Goal: Task Accomplishment & Management: Use online tool/utility

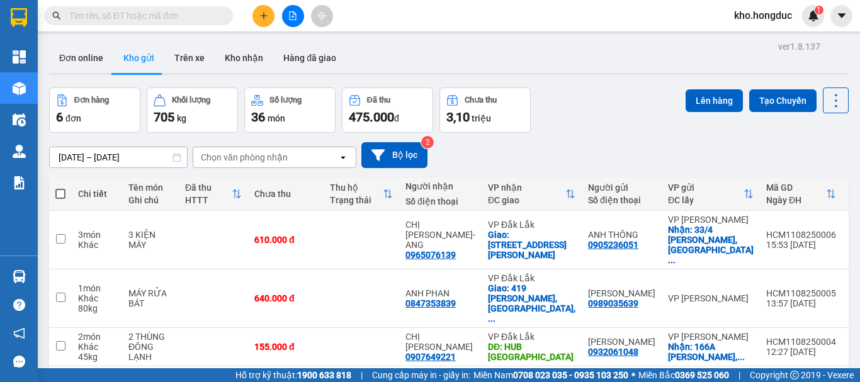
click at [261, 24] on button at bounding box center [263, 16] width 22 height 22
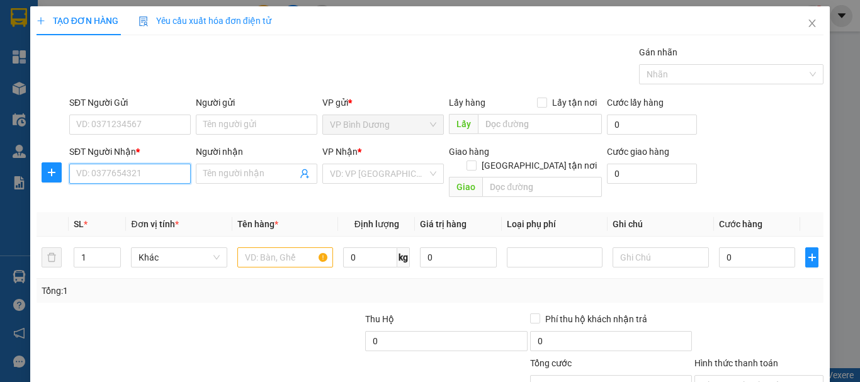
click at [128, 173] on input "SĐT Người Nhận *" at bounding box center [130, 174] width 122 height 20
paste input "0896383383"
type input "0896383383"
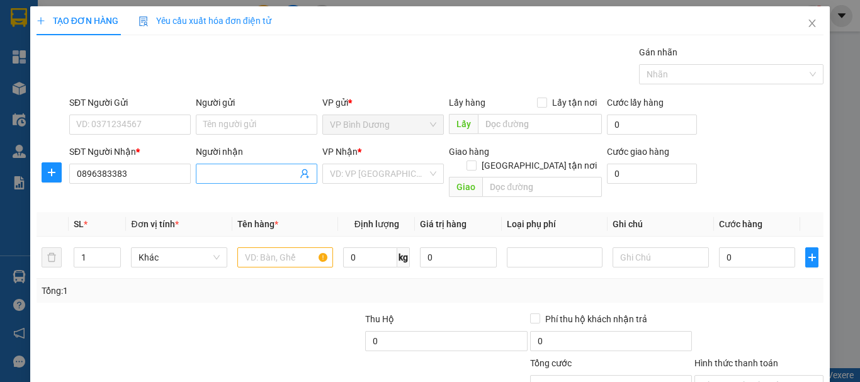
click at [229, 174] on input "Người nhận" at bounding box center [250, 174] width 94 height 14
paste input "[PERSON_NAME]"
type input "[PERSON_NAME]"
click at [364, 176] on input "search" at bounding box center [379, 173] width 98 height 19
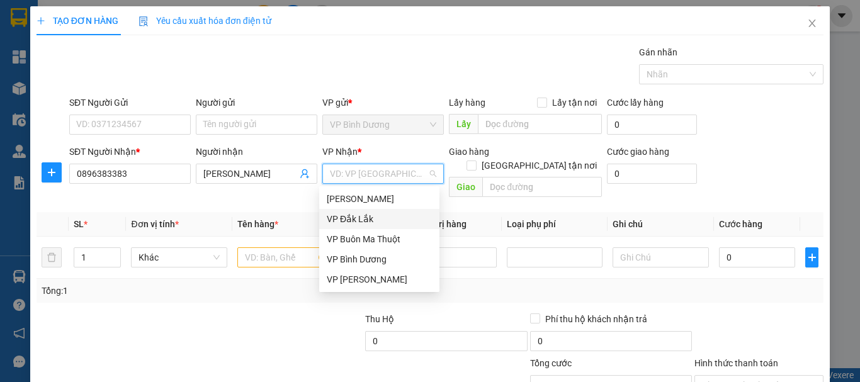
click at [373, 222] on div "VP Đắk Lắk" at bounding box center [379, 219] width 105 height 14
click at [353, 217] on div "VP Đắk Lắk" at bounding box center [379, 219] width 105 height 14
drag, startPoint x: 366, startPoint y: 200, endPoint x: 361, endPoint y: 212, distance: 12.7
click at [361, 213] on div "Hoà Khánh VP Đắk Lắk VP Buôn Ma Thuột VP Bình Dương VP [PERSON_NAME]" at bounding box center [379, 239] width 120 height 101
click at [361, 212] on div "VP Đắk Lắk" at bounding box center [379, 219] width 120 height 20
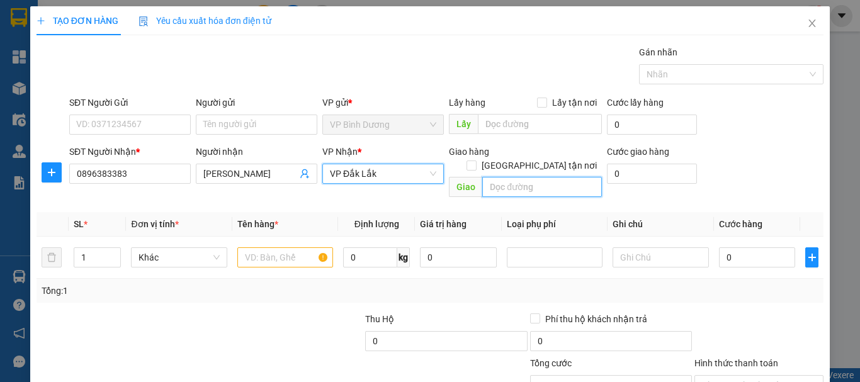
click at [501, 177] on input "text" at bounding box center [542, 187] width 120 height 20
paste input "130 [PERSON_NAME], [PERSON_NAME], [PERSON_NAME]"
type input "130 [PERSON_NAME], [PERSON_NAME], [PERSON_NAME]"
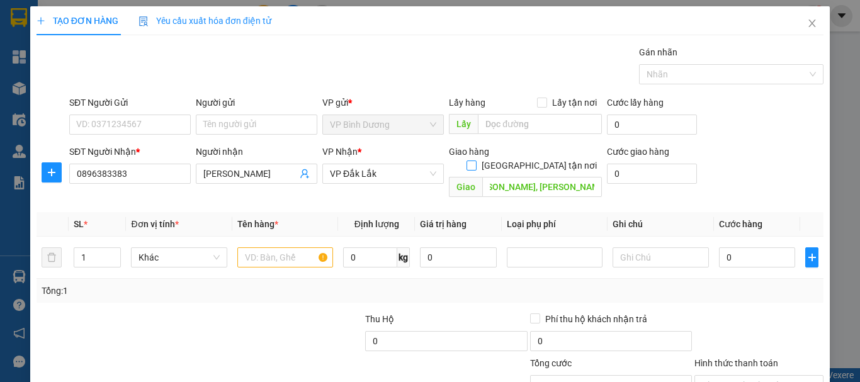
click at [550, 159] on span "[GEOGRAPHIC_DATA] tận nơi" at bounding box center [539, 166] width 125 height 14
click at [475, 161] on input "[GEOGRAPHIC_DATA] tận nơi" at bounding box center [471, 165] width 9 height 9
checkbox input "true"
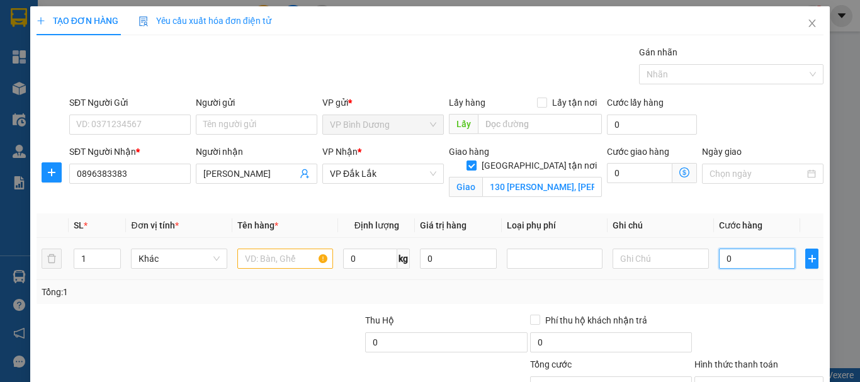
click at [724, 258] on input "0" at bounding box center [757, 259] width 77 height 20
type input "9"
type input "90"
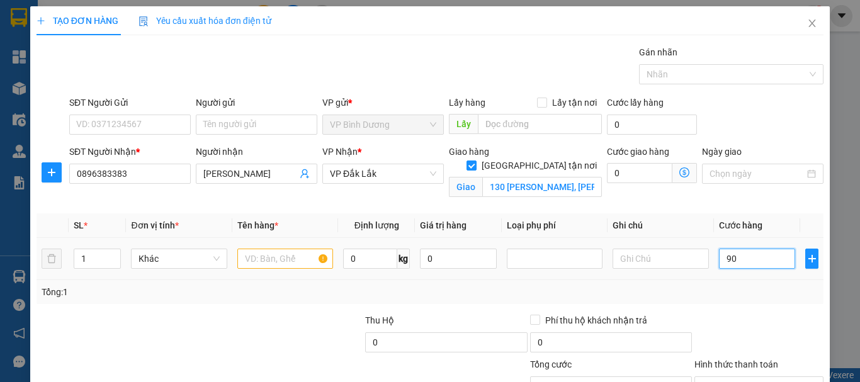
type input "90"
type input "900"
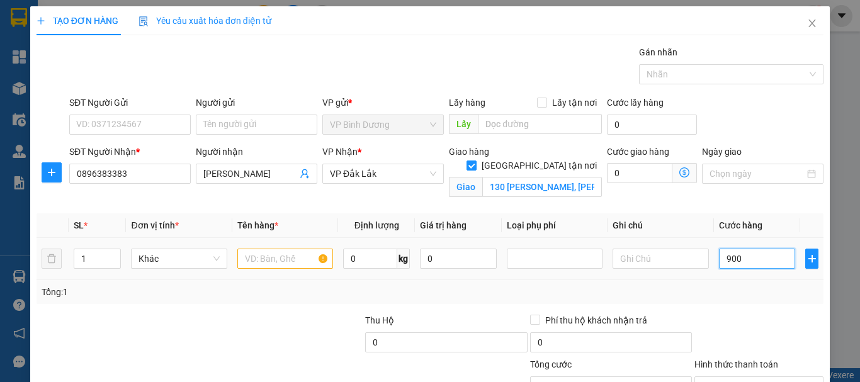
type input "9.000"
type input "90.000"
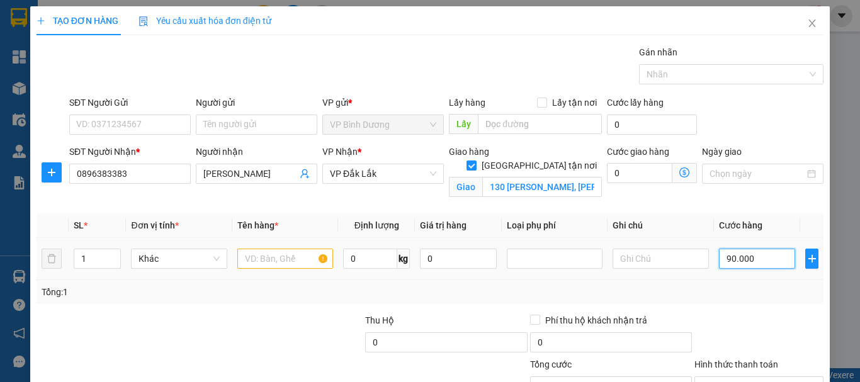
type input "90.000"
click at [283, 257] on input "text" at bounding box center [285, 259] width 96 height 20
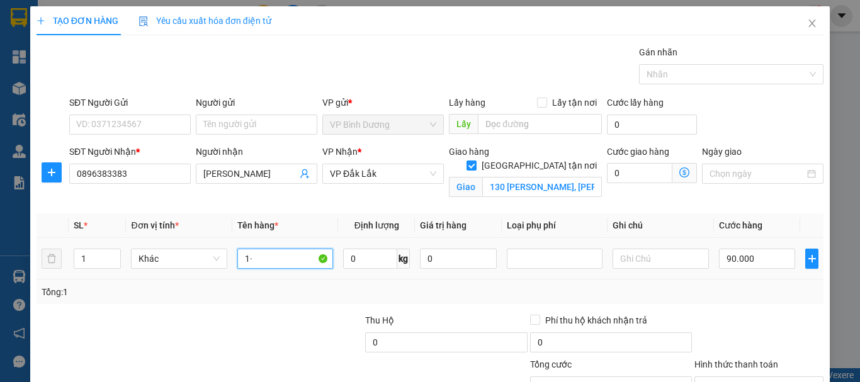
type input "1"
type input "KIỆN CARTON"
click at [346, 259] on input "0" at bounding box center [370, 259] width 54 height 20
click at [366, 259] on input "0" at bounding box center [370, 259] width 54 height 20
type input "0"
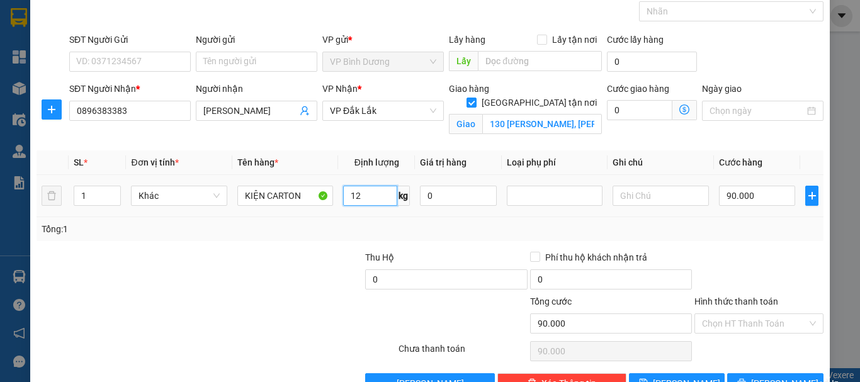
scroll to position [99, 0]
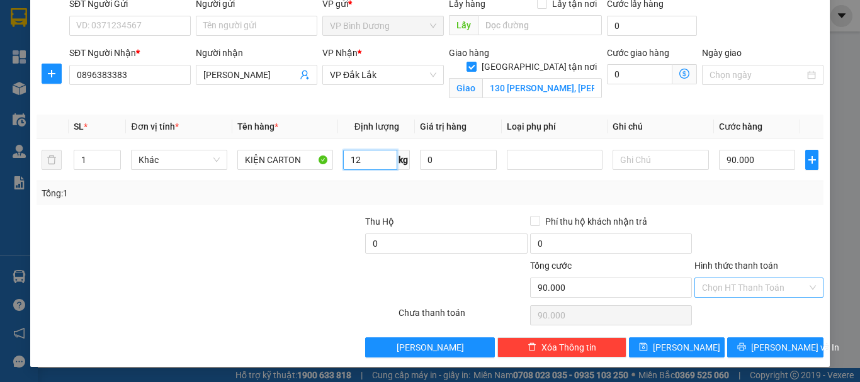
type input "12"
click at [764, 288] on input "Hình thức thanh toán" at bounding box center [754, 287] width 105 height 19
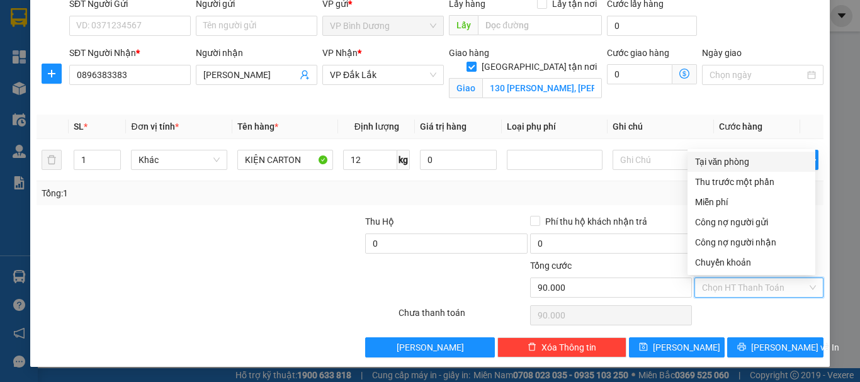
click at [737, 165] on div "Tại văn phòng" at bounding box center [751, 162] width 113 height 14
type input "0"
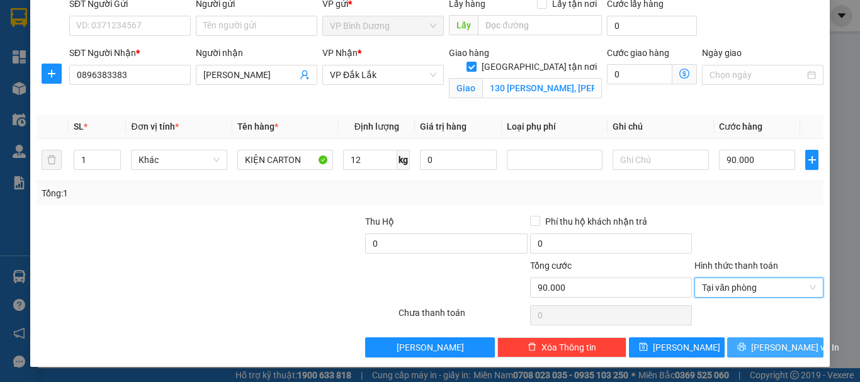
click at [761, 344] on span "[PERSON_NAME] và In" at bounding box center [795, 348] width 88 height 14
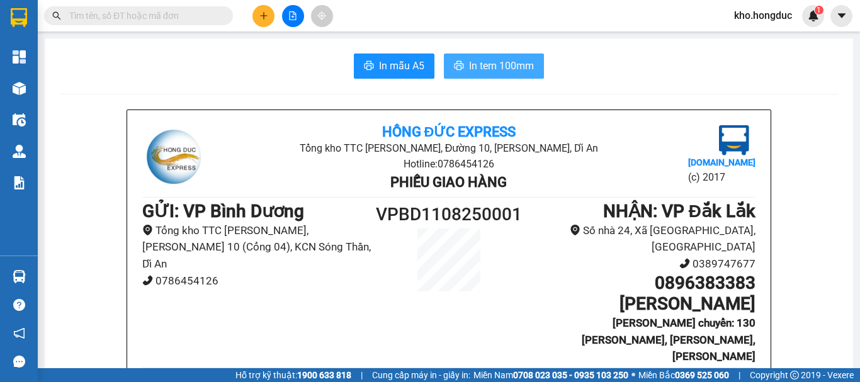
click at [521, 57] on button "In tem 100mm" at bounding box center [494, 66] width 100 height 25
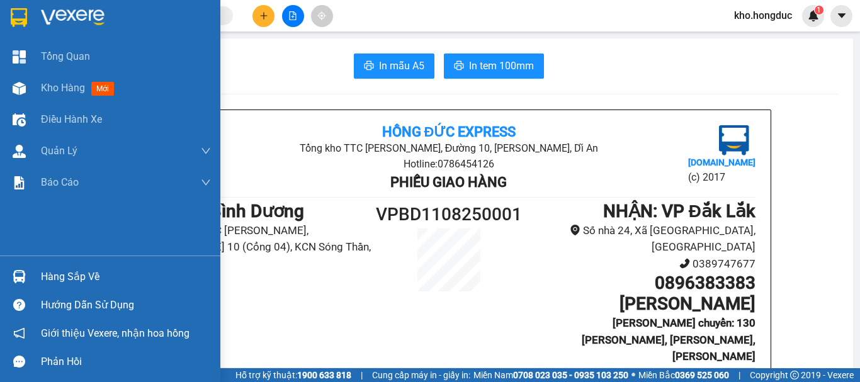
drag, startPoint x: 33, startPoint y: 89, endPoint x: 266, endPoint y: 382, distance: 373.7
click at [35, 89] on div "Kho hàng mới" at bounding box center [110, 87] width 220 height 31
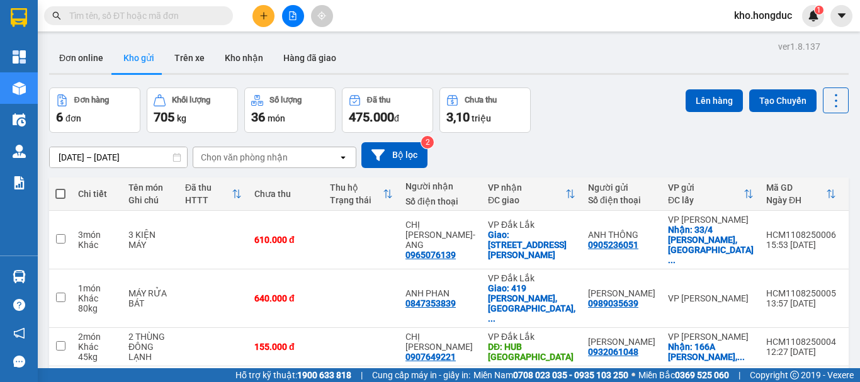
click at [458, 157] on div "[DATE] – [DATE] Press the down arrow key to interact with the calendar and sele…" at bounding box center [449, 155] width 800 height 26
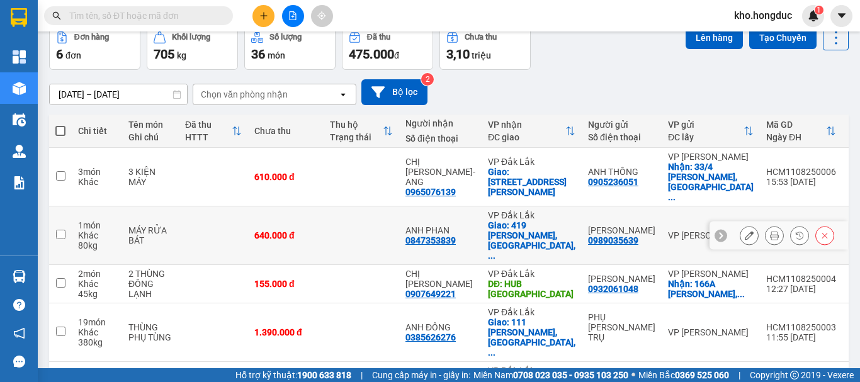
scroll to position [130, 0]
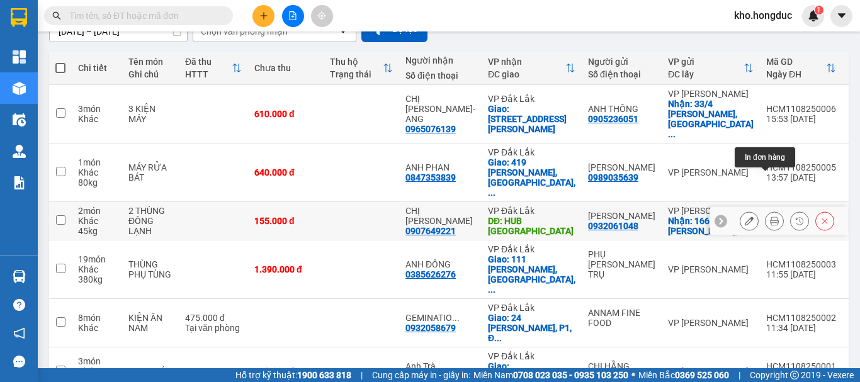
click at [770, 217] on icon at bounding box center [774, 221] width 9 height 9
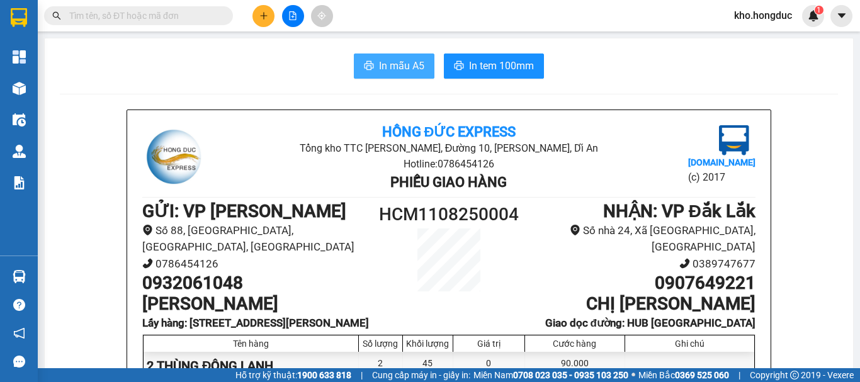
click at [379, 62] on span "In mẫu A5" at bounding box center [401, 66] width 45 height 16
click at [411, 62] on span "In mẫu A5" at bounding box center [401, 66] width 45 height 16
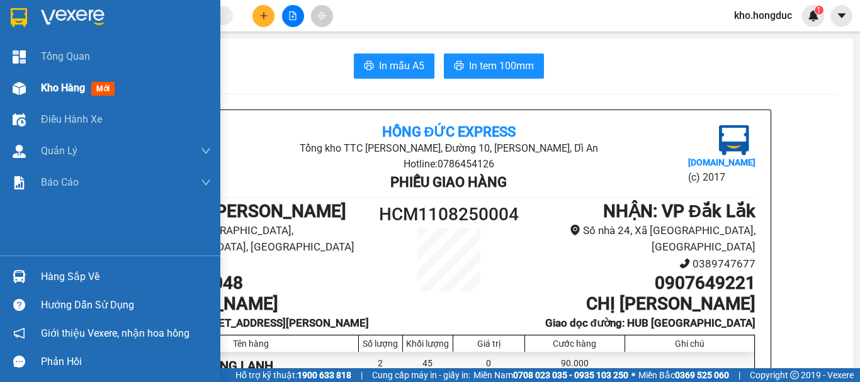
click at [19, 84] on img at bounding box center [19, 88] width 13 height 13
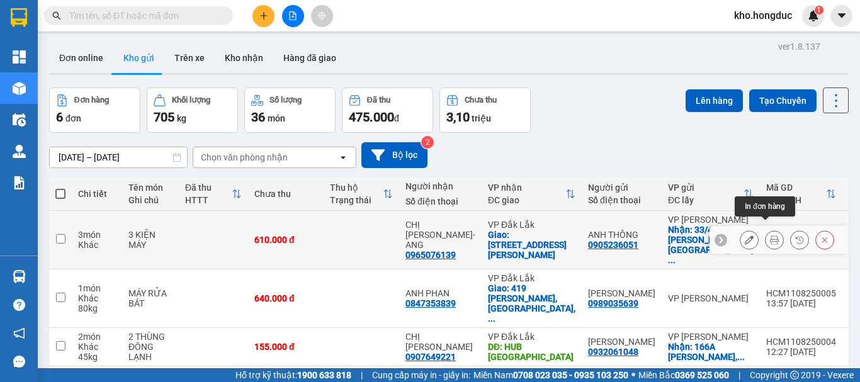
click at [770, 235] on icon at bounding box center [774, 239] width 9 height 9
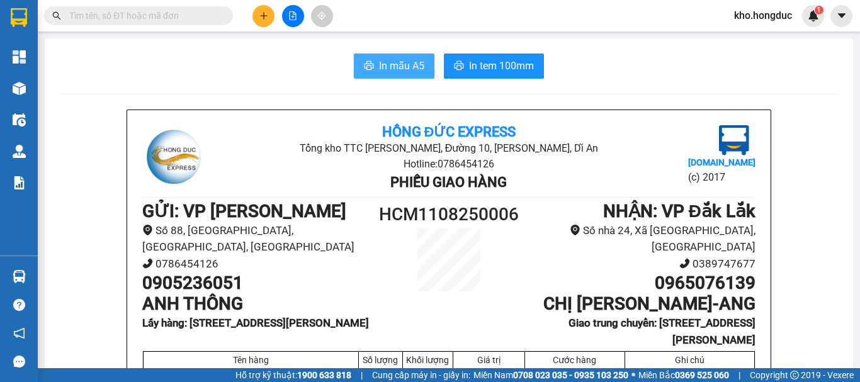
click at [391, 62] on span "In mẫu A5" at bounding box center [401, 66] width 45 height 16
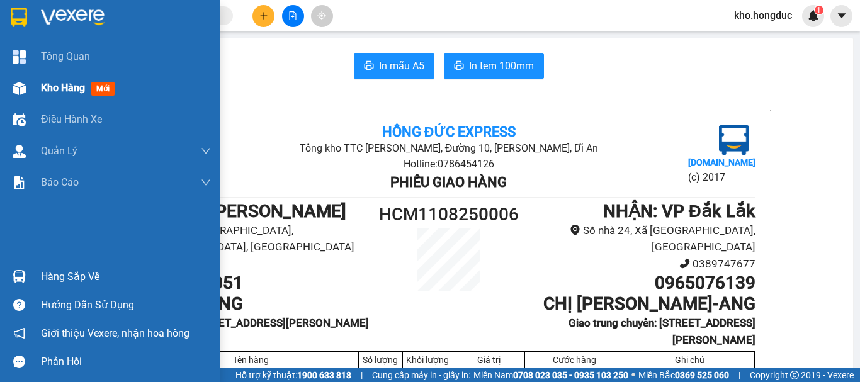
click at [32, 89] on div "Kho hàng mới" at bounding box center [110, 87] width 220 height 31
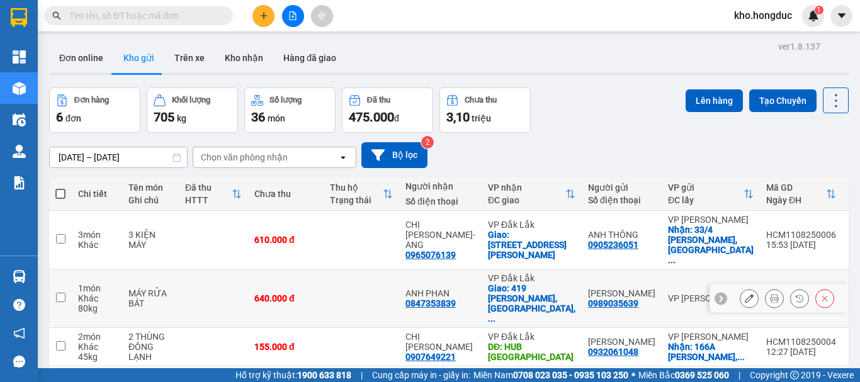
scroll to position [126, 0]
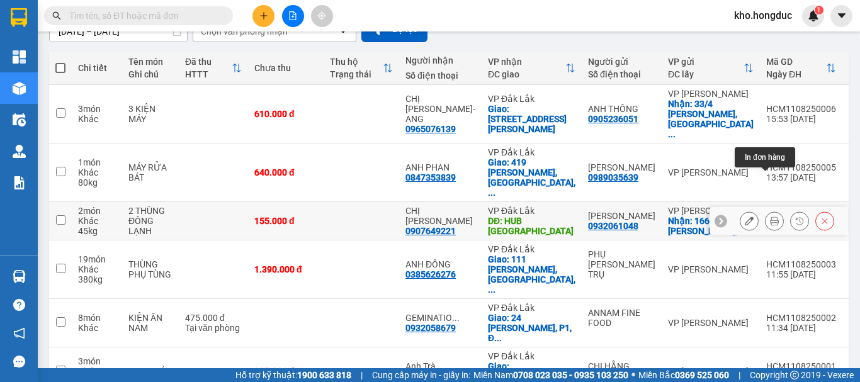
click at [770, 217] on icon at bounding box center [774, 221] width 9 height 9
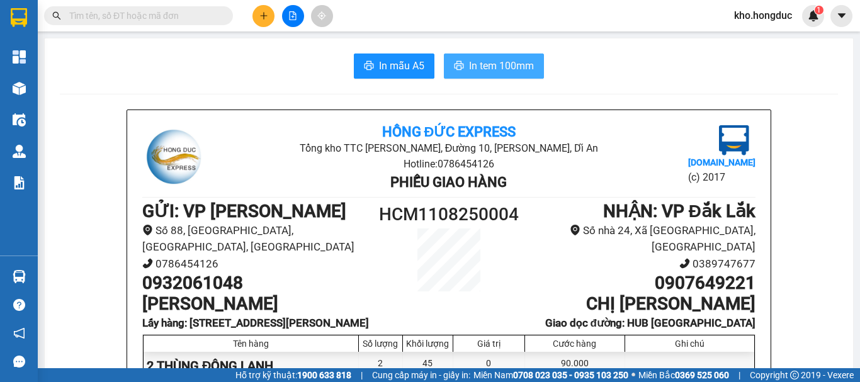
click at [472, 71] on span "In tem 100mm" at bounding box center [501, 66] width 65 height 16
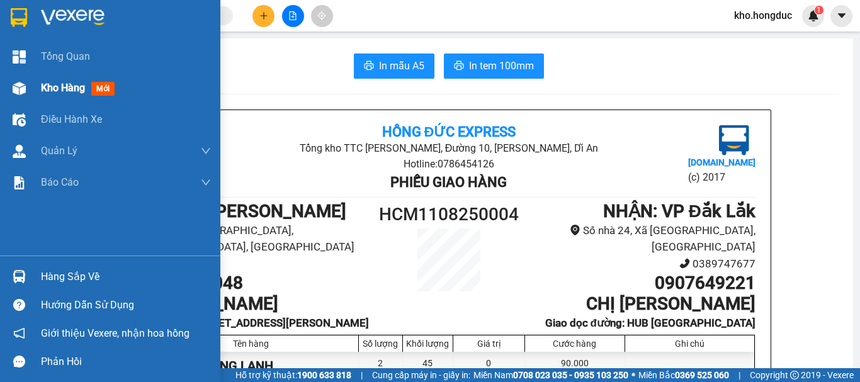
click at [25, 84] on img at bounding box center [19, 88] width 13 height 13
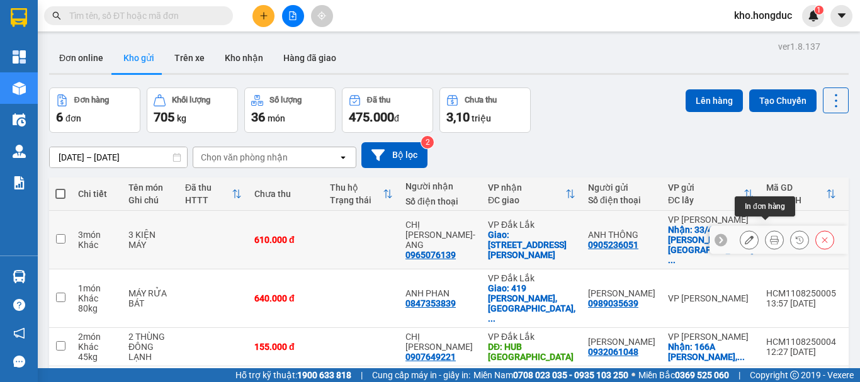
click at [770, 235] on icon at bounding box center [774, 239] width 9 height 9
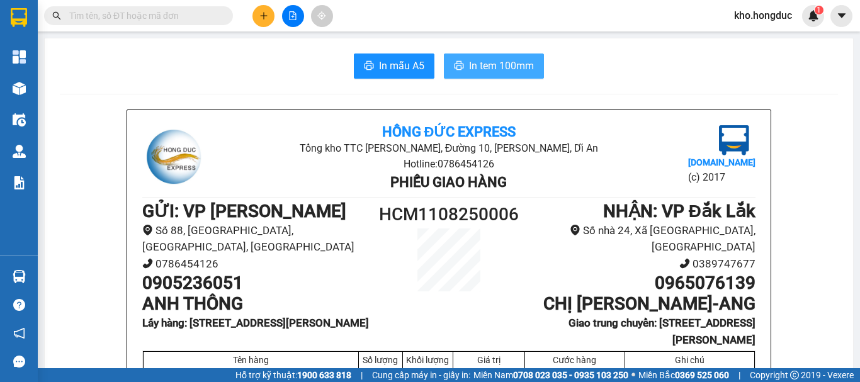
click at [455, 64] on icon "printer" at bounding box center [459, 65] width 9 height 9
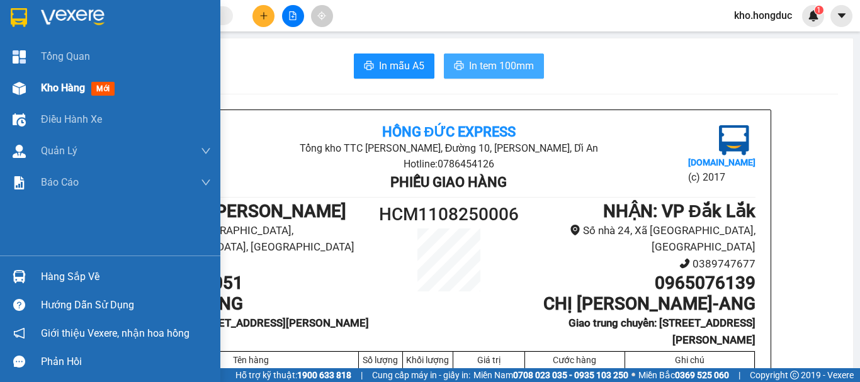
click at [55, 94] on span "Kho hàng" at bounding box center [63, 88] width 44 height 12
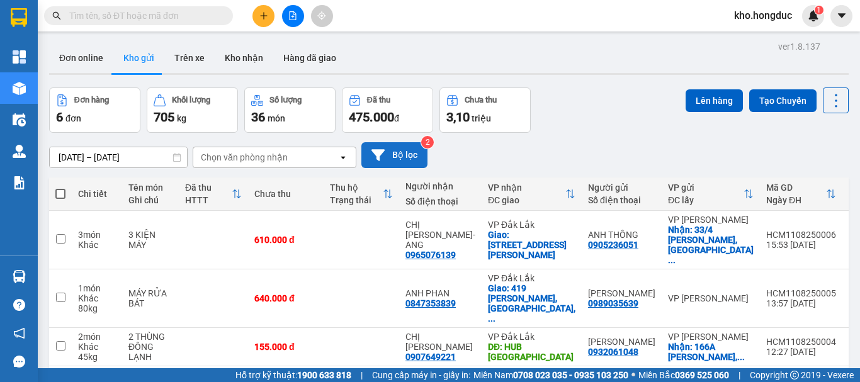
click at [403, 150] on button "Bộ lọc" at bounding box center [394, 155] width 66 height 26
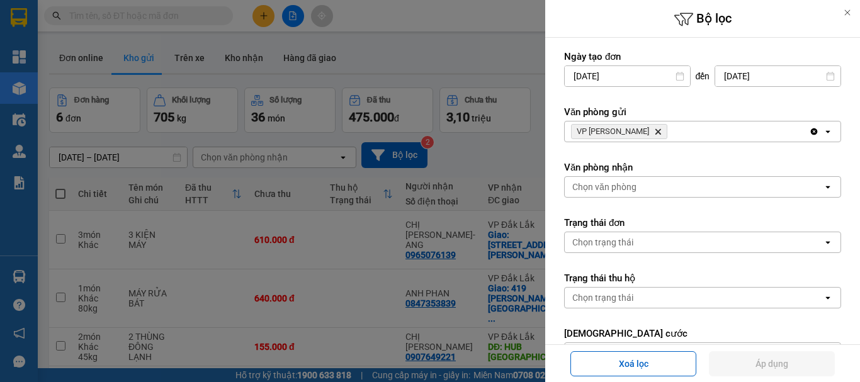
click at [655, 132] on icon "VP Hồ Chí Minh, close by backspace" at bounding box center [658, 132] width 6 height 6
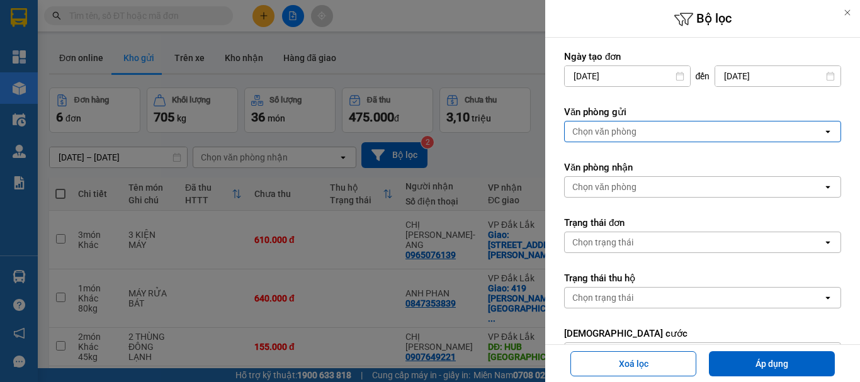
click at [643, 132] on div "Chọn văn phòng" at bounding box center [694, 132] width 258 height 20
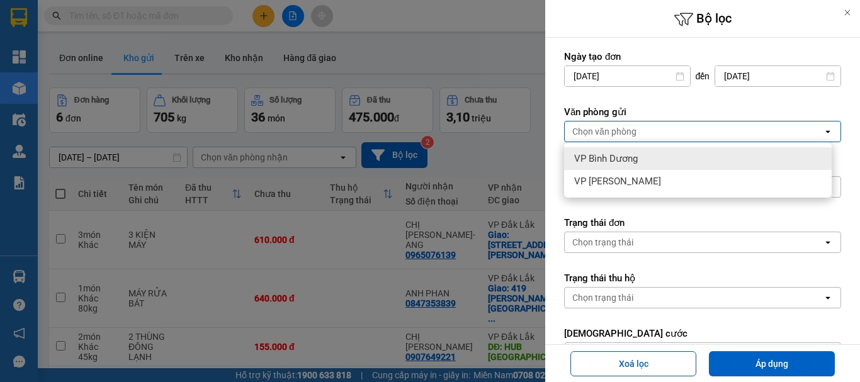
drag, startPoint x: 620, startPoint y: 165, endPoint x: 721, endPoint y: 261, distance: 139.8
click at [621, 166] on div "VP Bình Dương" at bounding box center [698, 158] width 268 height 23
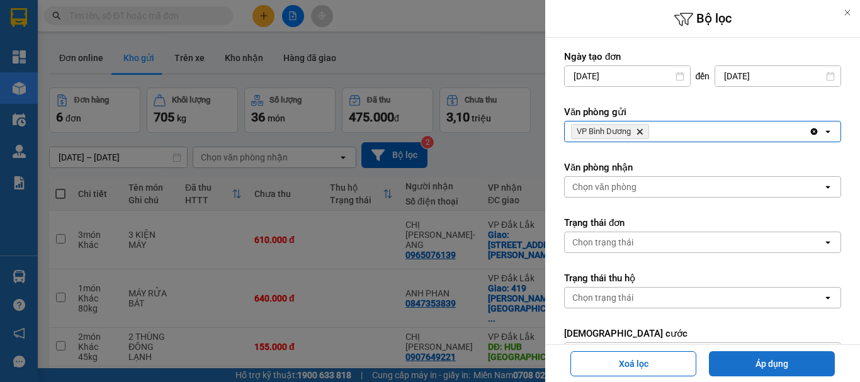
click at [749, 353] on button "Áp dụng" at bounding box center [772, 363] width 126 height 25
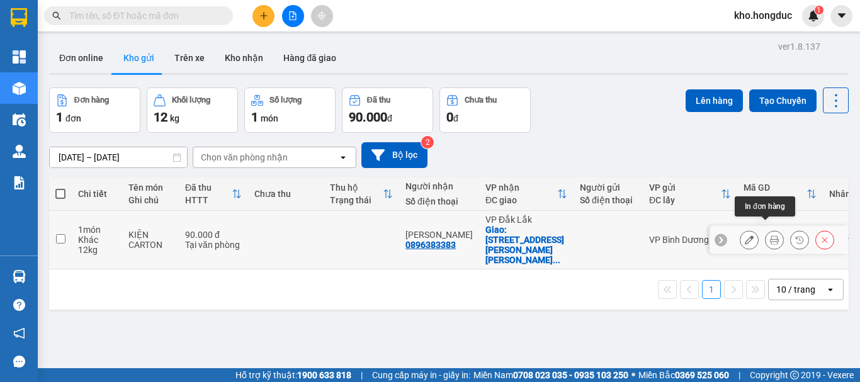
click at [770, 235] on icon at bounding box center [774, 239] width 9 height 9
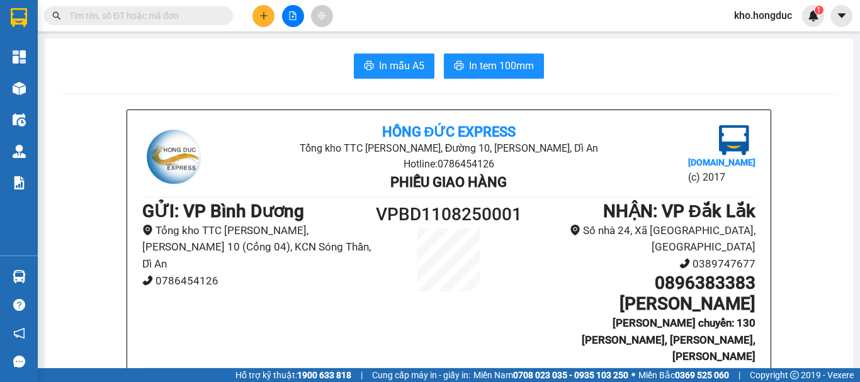
click at [380, 57] on button "In mẫu A5" at bounding box center [394, 66] width 81 height 25
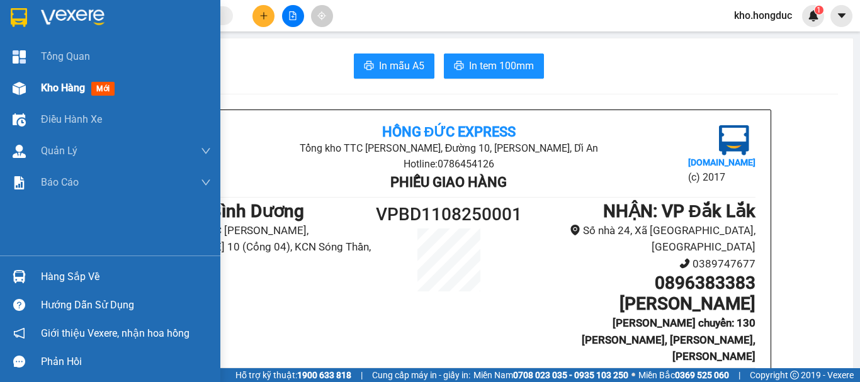
click at [38, 92] on div "Kho hàng mới" at bounding box center [110, 87] width 220 height 31
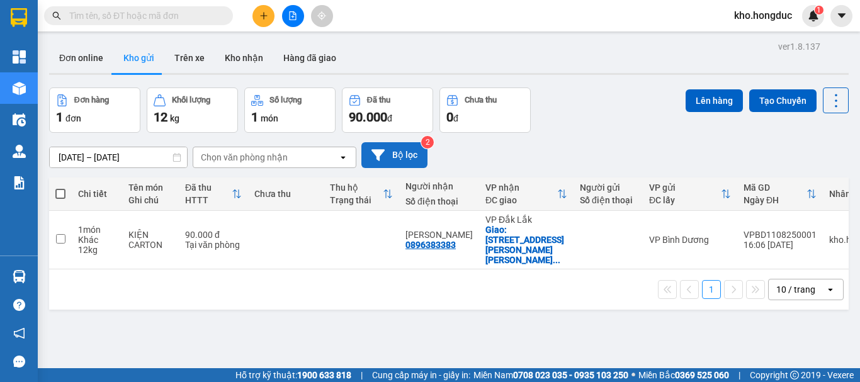
click at [396, 154] on button "Bộ lọc" at bounding box center [394, 155] width 66 height 26
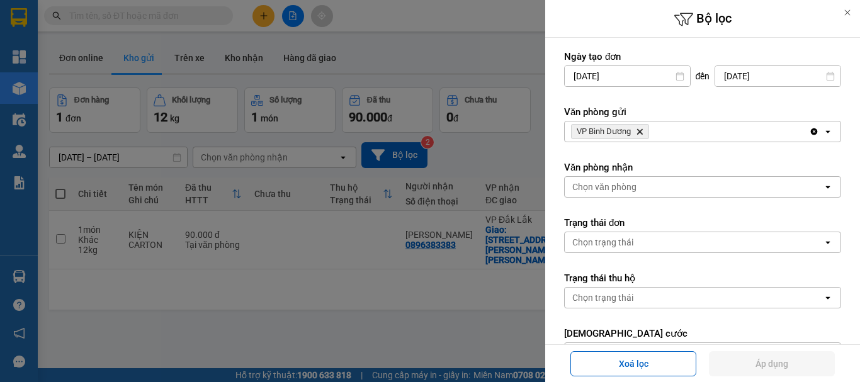
click at [642, 132] on icon "Delete" at bounding box center [640, 132] width 8 height 8
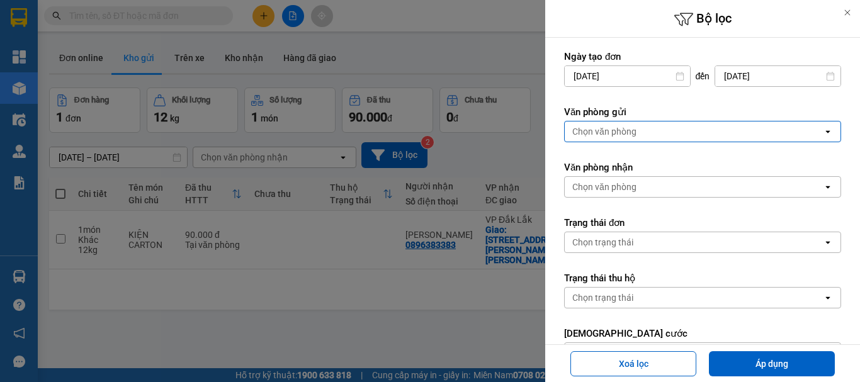
click at [652, 136] on div "Chọn văn phòng" at bounding box center [694, 132] width 258 height 20
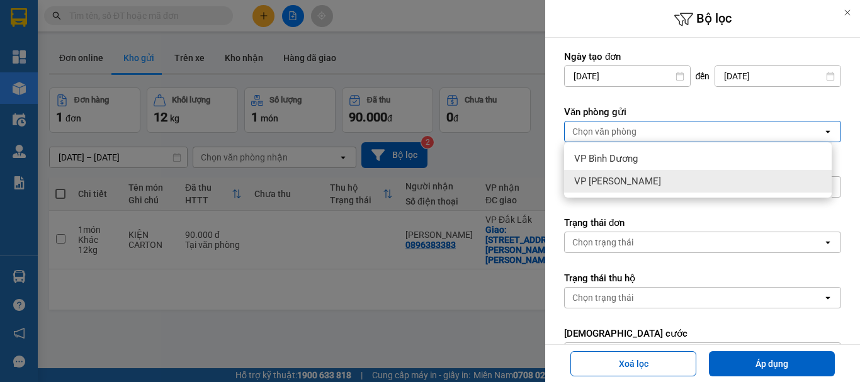
drag, startPoint x: 633, startPoint y: 183, endPoint x: 706, endPoint y: 219, distance: 81.7
click at [634, 183] on span "VP [PERSON_NAME]" at bounding box center [617, 181] width 87 height 13
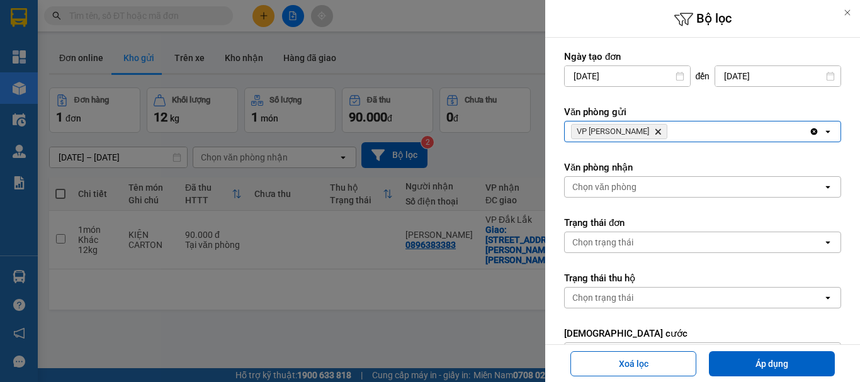
drag, startPoint x: 766, startPoint y: 346, endPoint x: 764, endPoint y: 356, distance: 9.5
click at [766, 351] on div "Xoá lọc Áp dụng" at bounding box center [702, 363] width 315 height 38
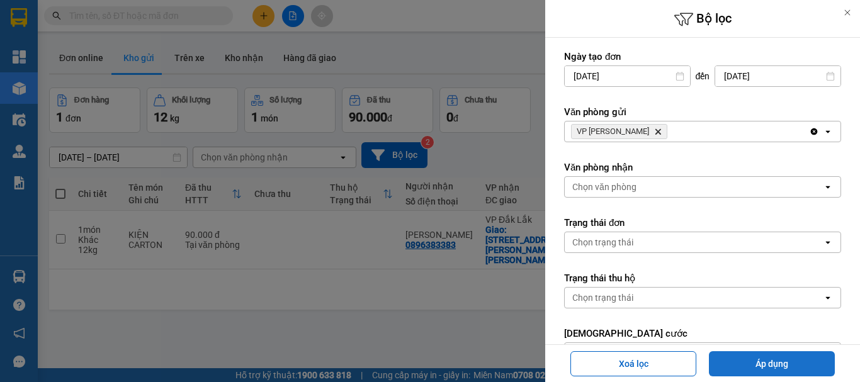
click at [764, 359] on button "Áp dụng" at bounding box center [772, 363] width 126 height 25
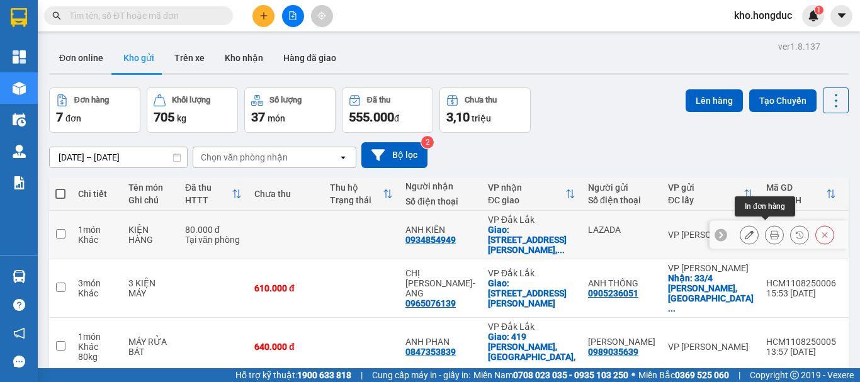
click at [770, 232] on icon at bounding box center [774, 234] width 9 height 9
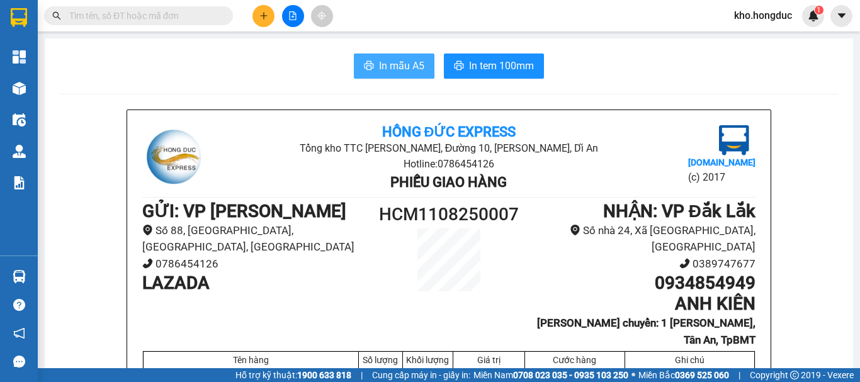
click at [417, 64] on span "In mẫu A5" at bounding box center [401, 66] width 45 height 16
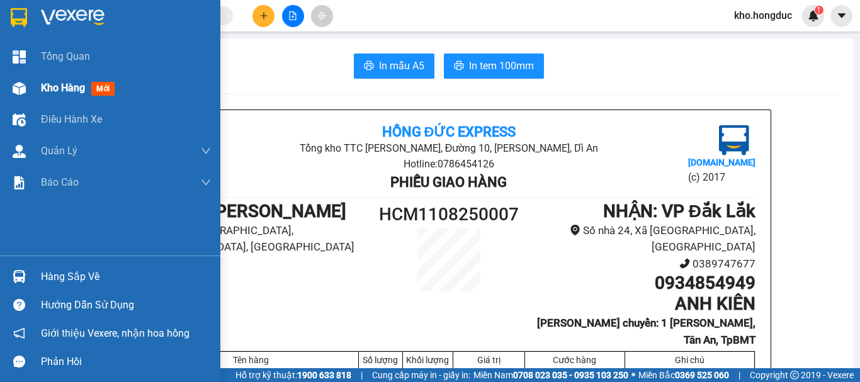
click at [35, 90] on div "Kho hàng mới" at bounding box center [110, 87] width 220 height 31
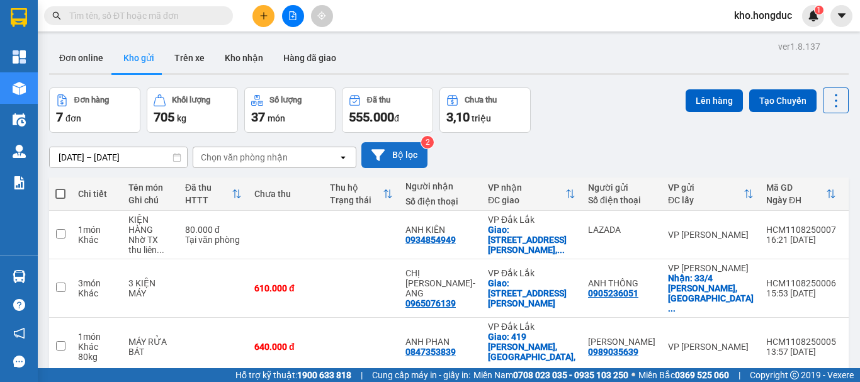
click at [400, 156] on button "Bộ lọc" at bounding box center [394, 155] width 66 height 26
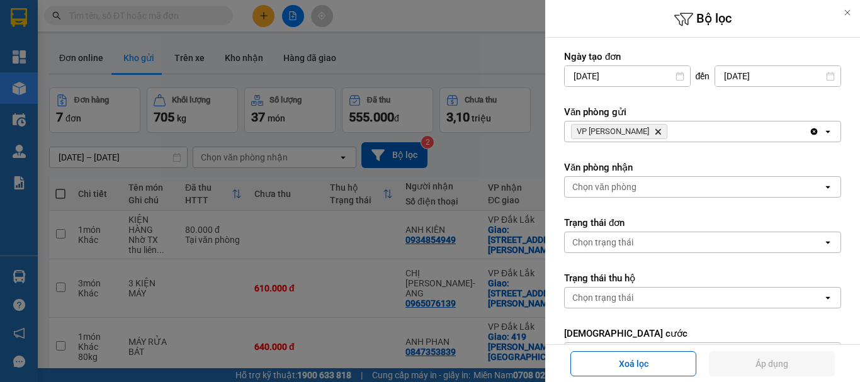
click at [640, 127] on span "VP Hồ Chí Minh Delete" at bounding box center [619, 131] width 96 height 15
click at [644, 137] on span "VP Hồ Chí Minh Delete" at bounding box center [619, 131] width 96 height 15
click at [654, 132] on icon "Delete" at bounding box center [658, 132] width 8 height 8
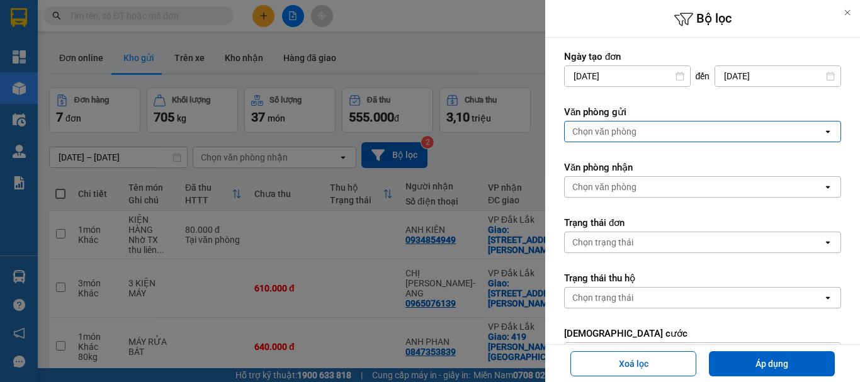
click at [642, 132] on div "Chọn văn phòng" at bounding box center [694, 132] width 258 height 20
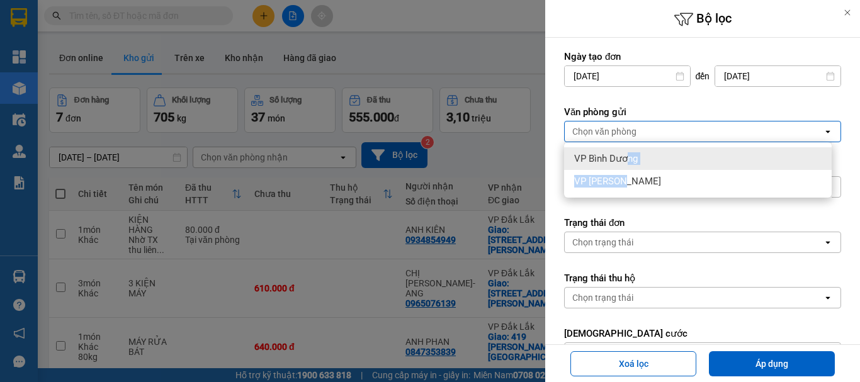
drag, startPoint x: 622, startPoint y: 181, endPoint x: 626, endPoint y: 159, distance: 23.0
click at [626, 159] on ul "VP Bình Dương VP Hồ Chí Minh" at bounding box center [698, 169] width 268 height 55
click at [626, 159] on span "VP Bình Dương" at bounding box center [606, 158] width 64 height 13
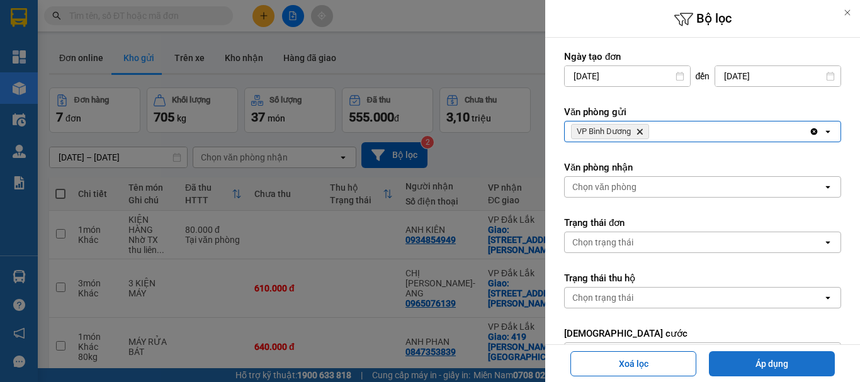
click at [755, 364] on button "Áp dụng" at bounding box center [772, 363] width 126 height 25
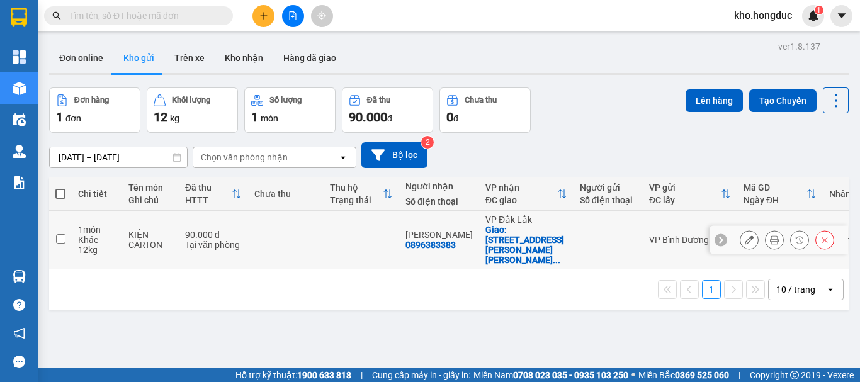
click at [745, 235] on icon at bounding box center [749, 239] width 9 height 9
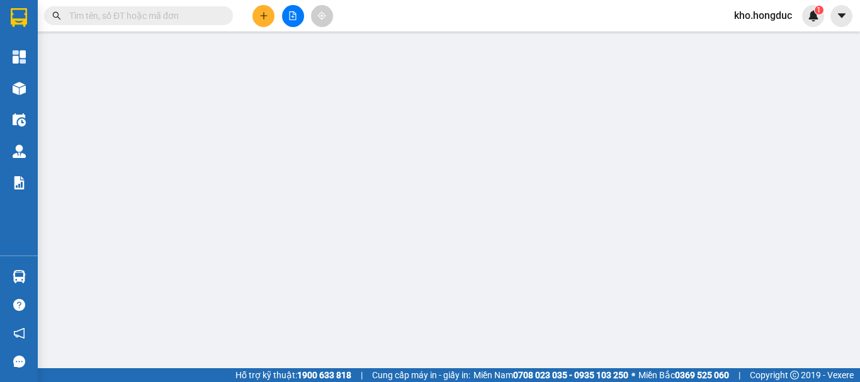
type input "0896383383"
type input "[PERSON_NAME]"
checkbox input "true"
type input "130 [PERSON_NAME], [PERSON_NAME], [PERSON_NAME]"
type input "90.000"
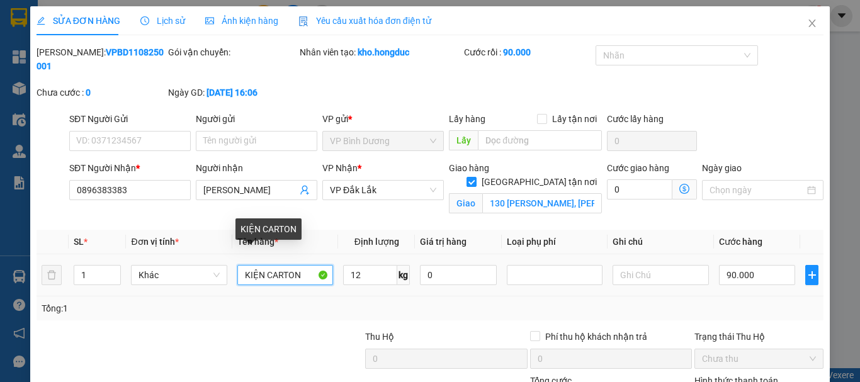
drag, startPoint x: 297, startPoint y: 260, endPoint x: 266, endPoint y: 257, distance: 31.0
click at [266, 265] on input "KIỆN CARTON" at bounding box center [285, 275] width 96 height 20
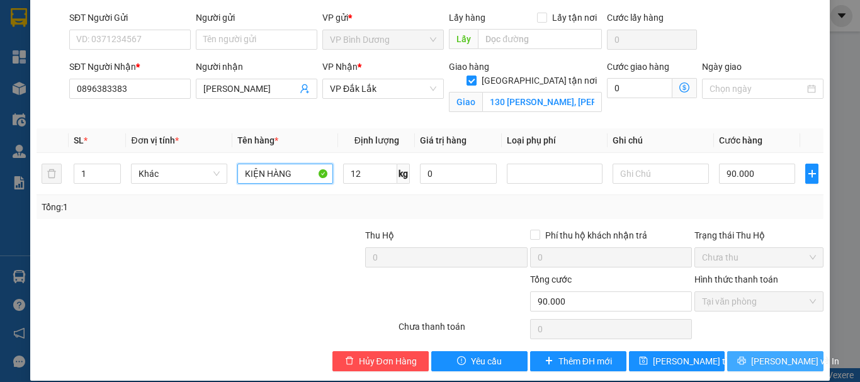
type input "KIỆN HÀNG"
click at [742, 356] on icon "printer" at bounding box center [741, 360] width 9 height 9
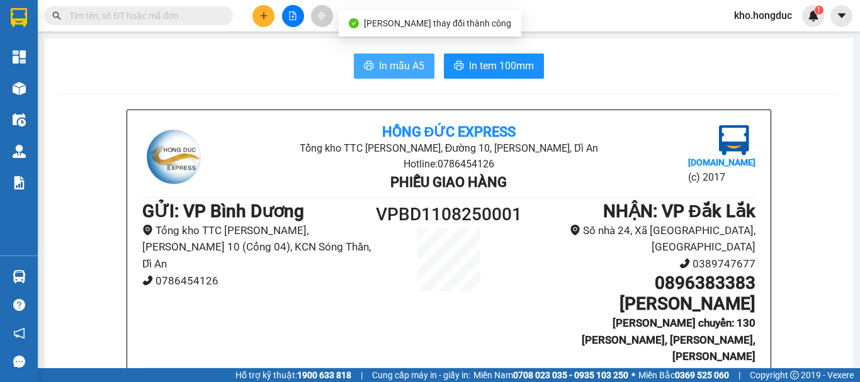
click at [392, 71] on span "In mẫu A5" at bounding box center [401, 66] width 45 height 16
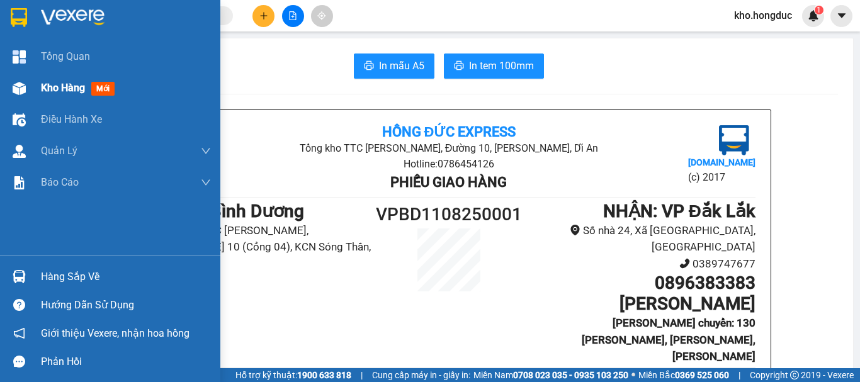
click at [59, 90] on span "Kho hàng" at bounding box center [63, 88] width 44 height 12
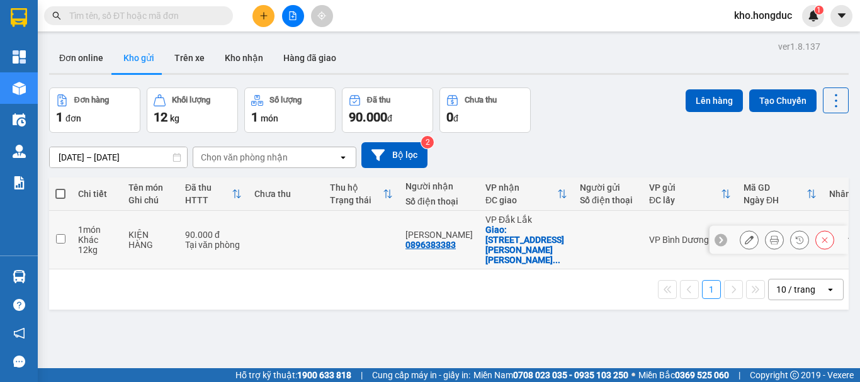
click at [62, 234] on input "checkbox" at bounding box center [60, 238] width 9 height 9
checkbox input "true"
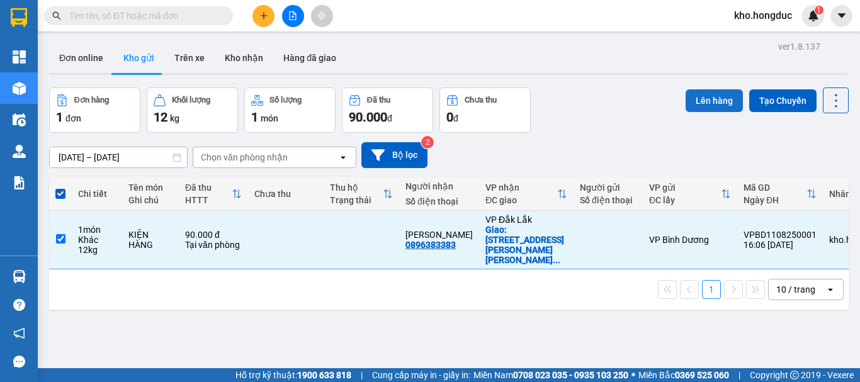
click at [699, 102] on button "Lên hàng" at bounding box center [714, 100] width 57 height 23
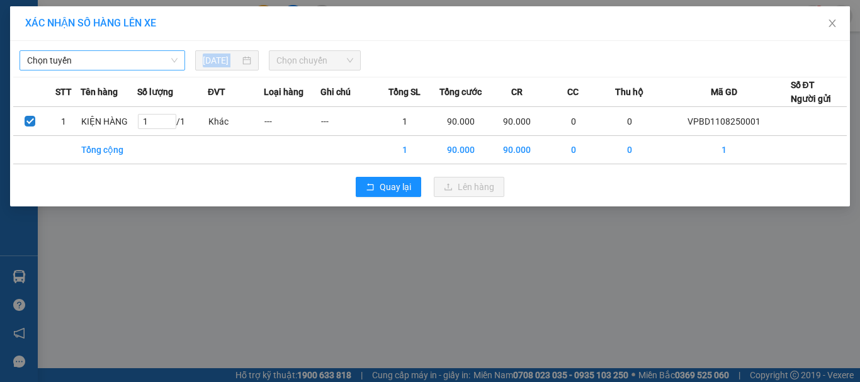
click at [125, 70] on div "Chọn tuyến 11/08/2025 Chọn chuyến STT Tên hàng Số lượng ĐVT Loại hàng Ghi chú T…" at bounding box center [430, 124] width 840 height 166
click at [129, 64] on span "Chọn tuyến" at bounding box center [102, 60] width 150 height 19
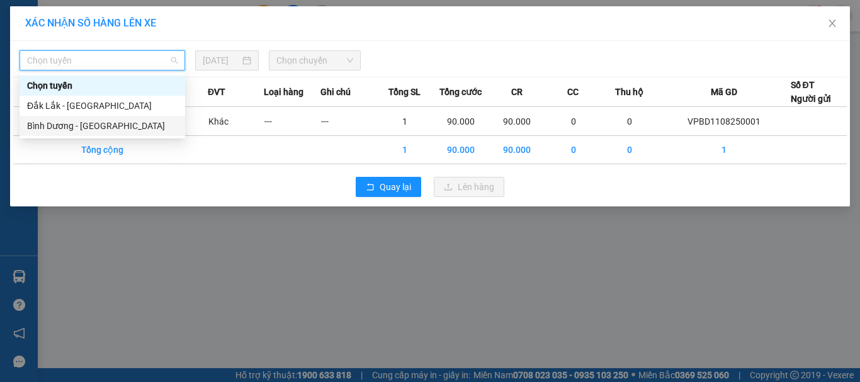
click at [103, 124] on div "Bình Dương - Đắk Lắk" at bounding box center [102, 126] width 150 height 14
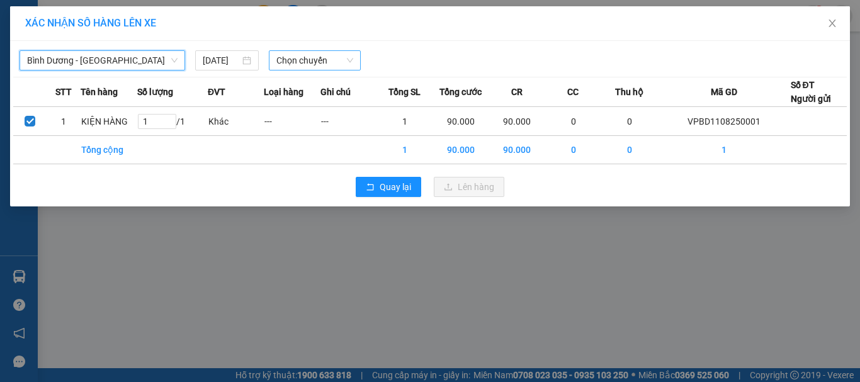
click at [289, 62] on span "Chọn chuyến" at bounding box center [314, 60] width 77 height 19
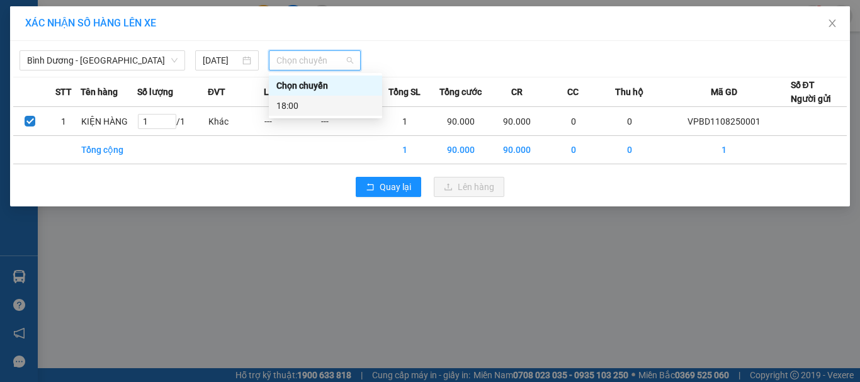
click at [293, 102] on div "18:00" at bounding box center [325, 106] width 98 height 14
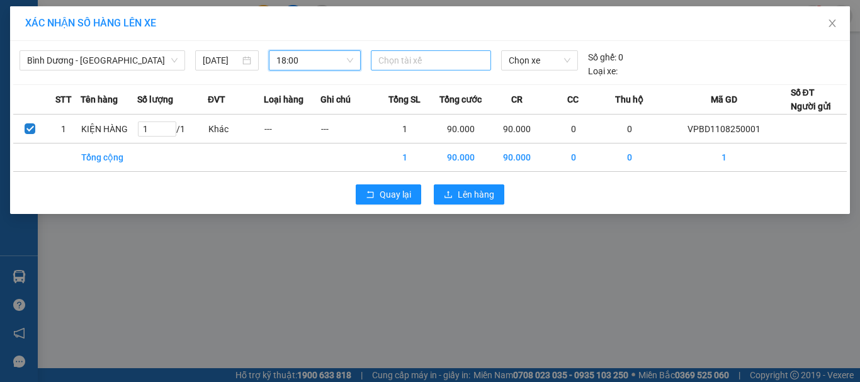
click at [400, 65] on div at bounding box center [431, 60] width 115 height 15
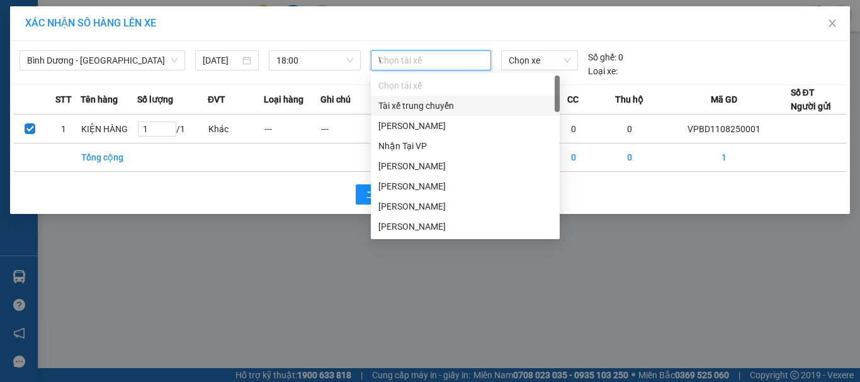
type input "VY"
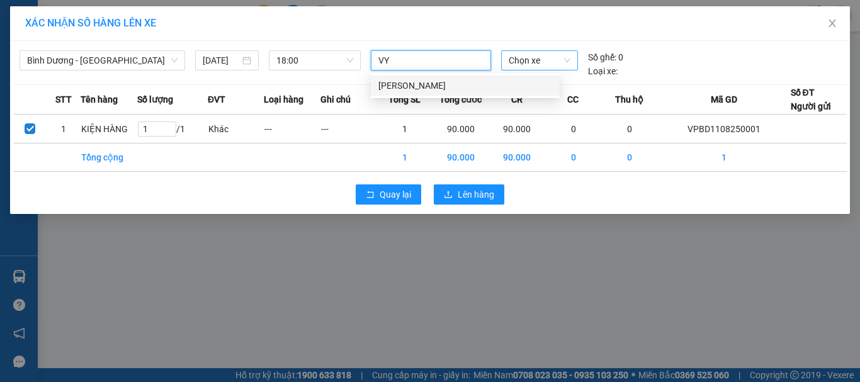
drag, startPoint x: 410, startPoint y: 83, endPoint x: 516, endPoint y: 57, distance: 109.6
click at [411, 83] on div "Trần Hữu Vỹ" at bounding box center [465, 86] width 174 height 14
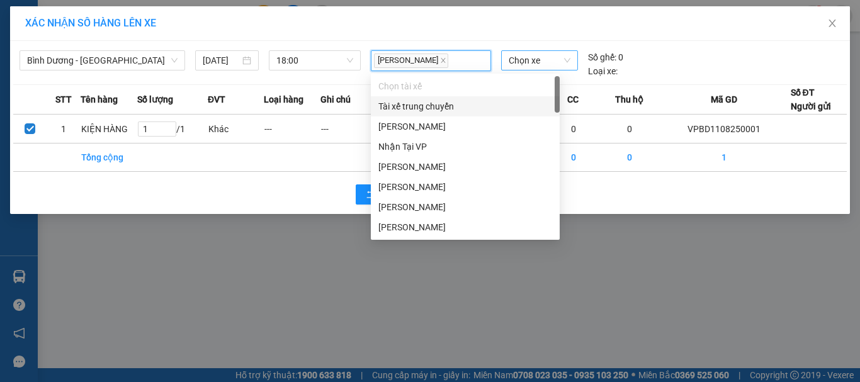
click at [527, 69] on span "Chọn xe" at bounding box center [540, 60] width 62 height 19
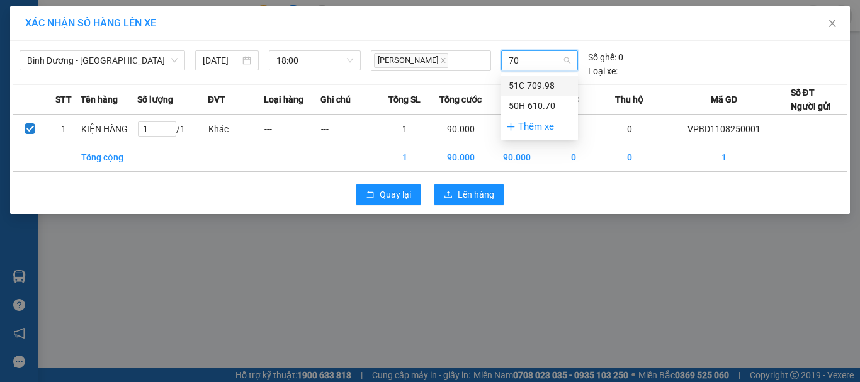
type input "709"
click at [527, 81] on div "51C-709.98" at bounding box center [540, 86] width 62 height 14
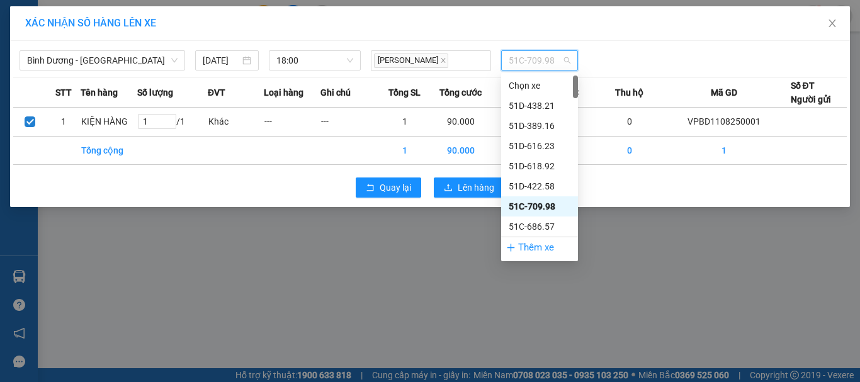
drag, startPoint x: 508, startPoint y: 59, endPoint x: 591, endPoint y: 64, distance: 83.3
click at [591, 64] on div "Trần Hữu Vỹ 51C-709.98" at bounding box center [540, 60] width 349 height 21
click at [592, 65] on div "Trần Hữu Vỹ 51C-709.98" at bounding box center [540, 60] width 349 height 21
drag, startPoint x: 510, startPoint y: 60, endPoint x: 557, endPoint y: 64, distance: 47.4
click at [557, 64] on span "51C-709.98" at bounding box center [540, 60] width 62 height 19
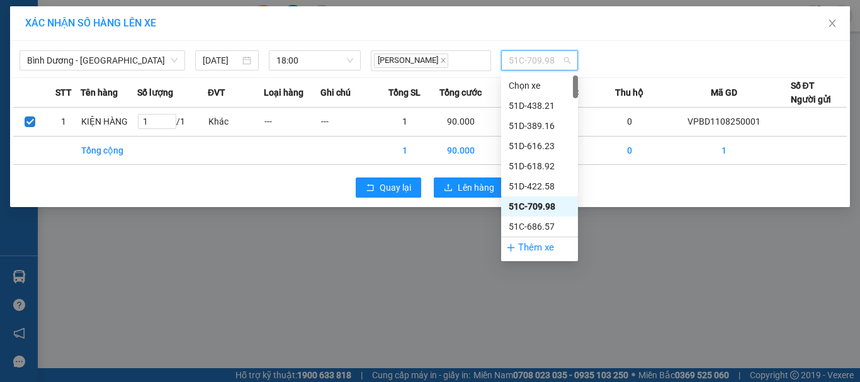
click at [536, 66] on span "51C-709.98" at bounding box center [540, 60] width 62 height 19
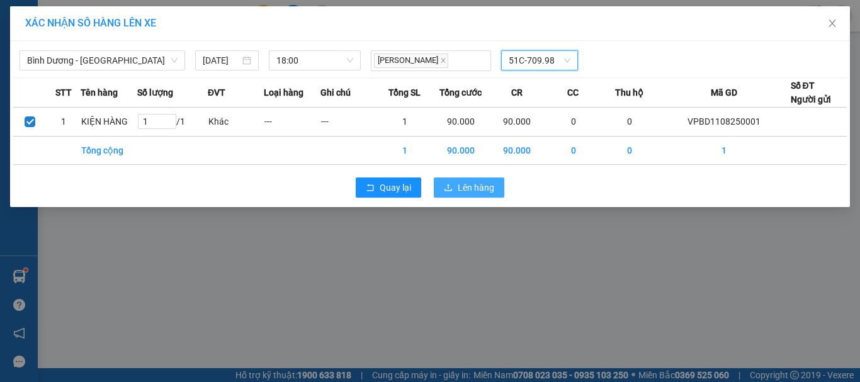
click at [465, 188] on span "Lên hàng" at bounding box center [476, 188] width 37 height 14
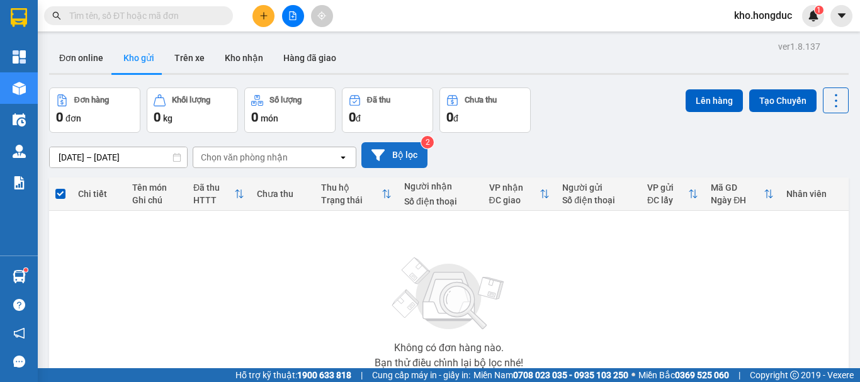
click at [405, 148] on button "Bộ lọc" at bounding box center [394, 155] width 66 height 26
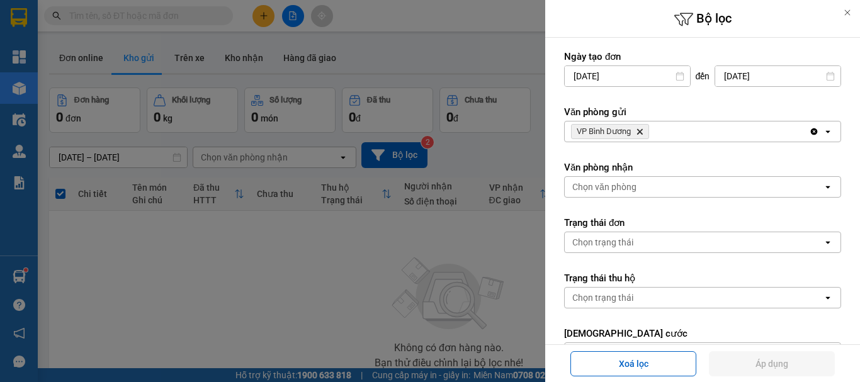
drag, startPoint x: 300, startPoint y: 44, endPoint x: 293, endPoint y: 45, distance: 7.0
click at [299, 44] on div at bounding box center [430, 191] width 860 height 382
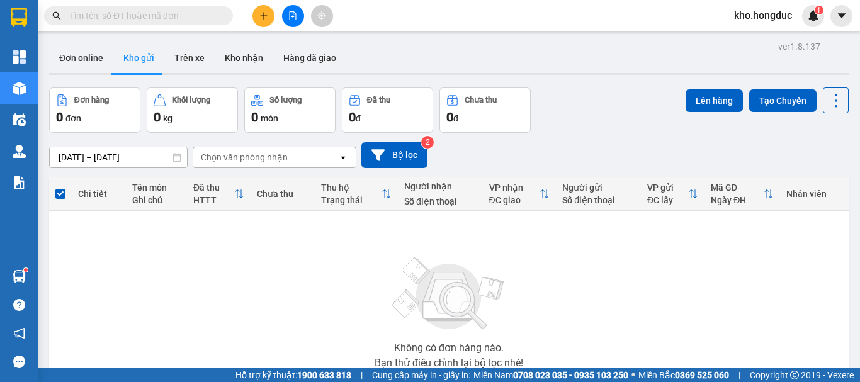
drag, startPoint x: 208, startPoint y: 52, endPoint x: 191, endPoint y: 59, distance: 17.5
click at [207, 53] on div at bounding box center [430, 191] width 860 height 382
click at [191, 61] on button "Trên xe" at bounding box center [189, 58] width 50 height 30
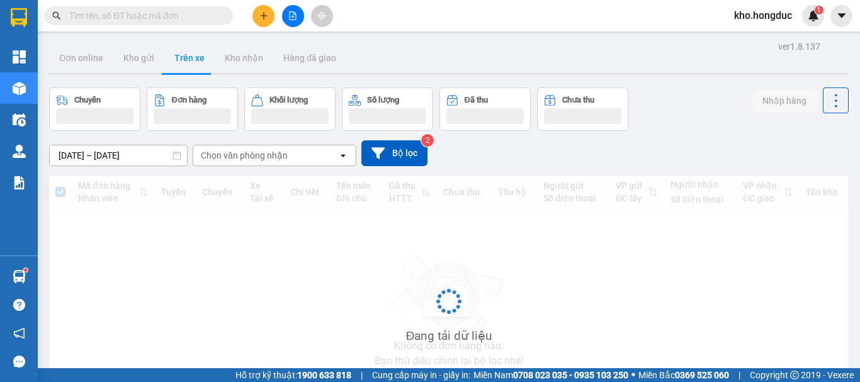
click at [379, 139] on div "09/08/2025 – 11/08/2025 Press the down arrow key to interact with the calendar …" at bounding box center [449, 153] width 800 height 45
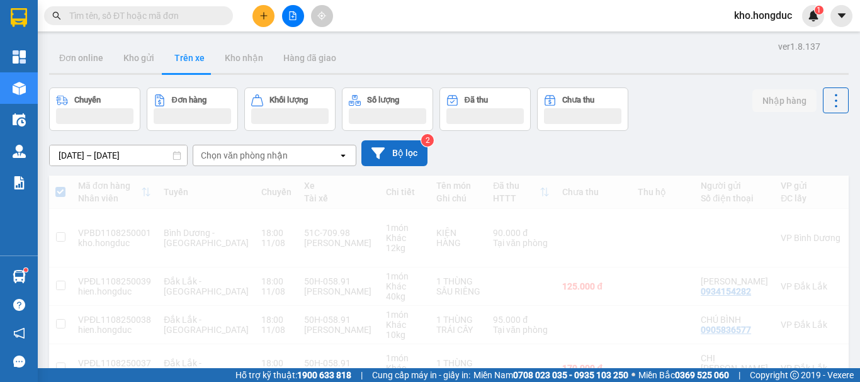
click at [383, 149] on icon at bounding box center [377, 152] width 13 height 11
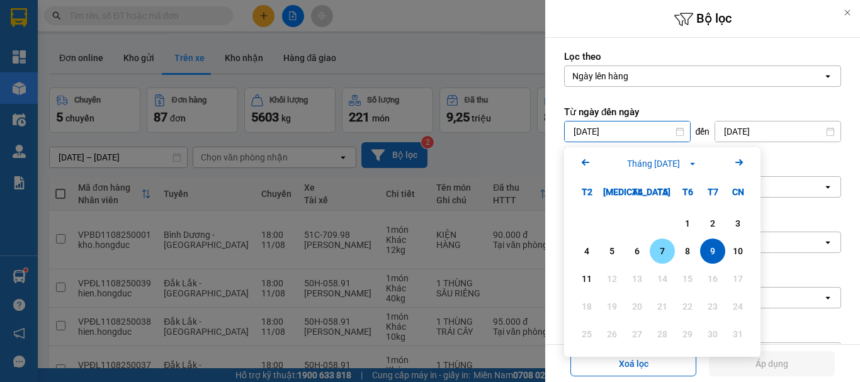
click at [668, 252] on div "7" at bounding box center [663, 251] width 18 height 15
type input "07/08/2025"
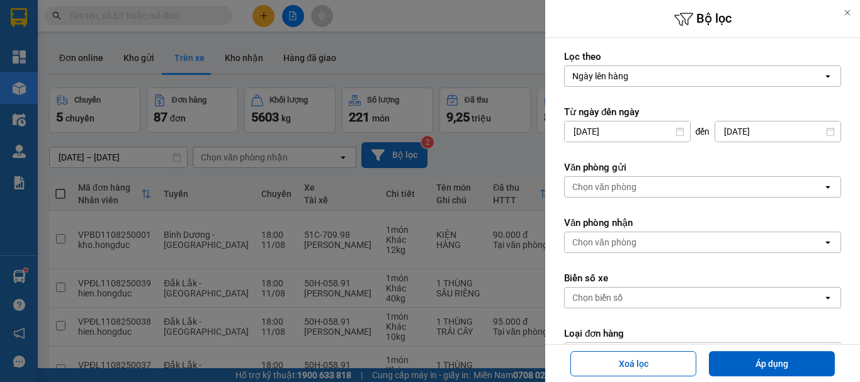
click at [635, 188] on div "Chọn văn phòng" at bounding box center [604, 187] width 64 height 13
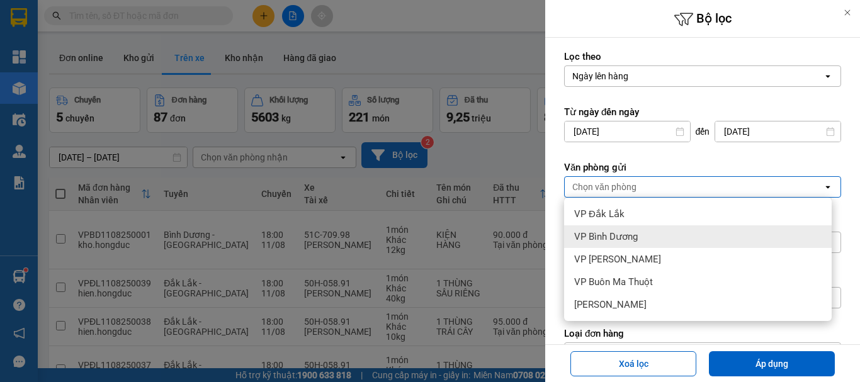
click at [631, 241] on span "VP Bình Dương" at bounding box center [606, 236] width 64 height 13
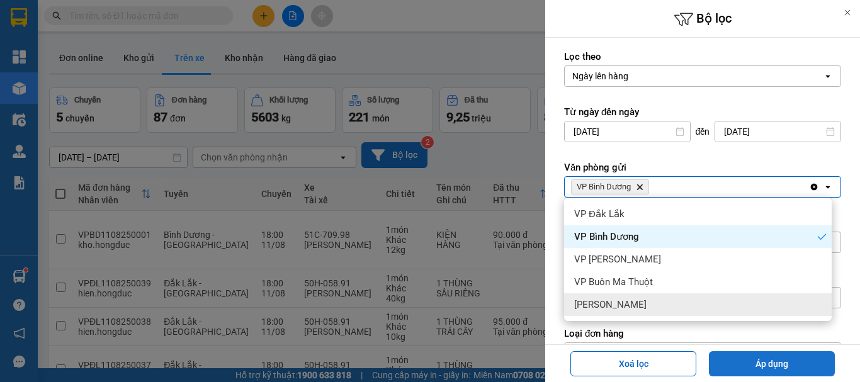
click at [734, 353] on button "Áp dụng" at bounding box center [772, 363] width 126 height 25
type input "07/08/2025 – 11/08/2025"
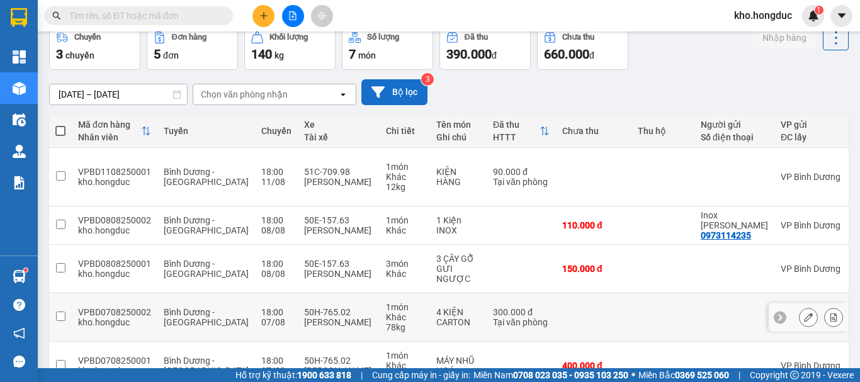
scroll to position [91, 0]
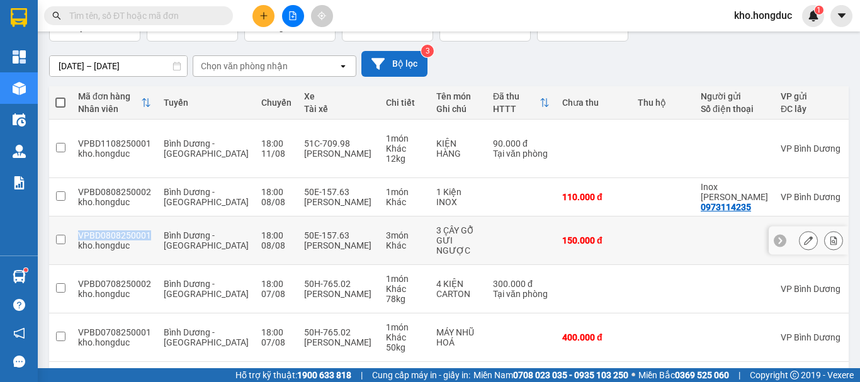
drag, startPoint x: 76, startPoint y: 211, endPoint x: 147, endPoint y: 214, distance: 70.6
click at [147, 217] on td "VPBD0808250001 kho.hongduc" at bounding box center [115, 241] width 86 height 48
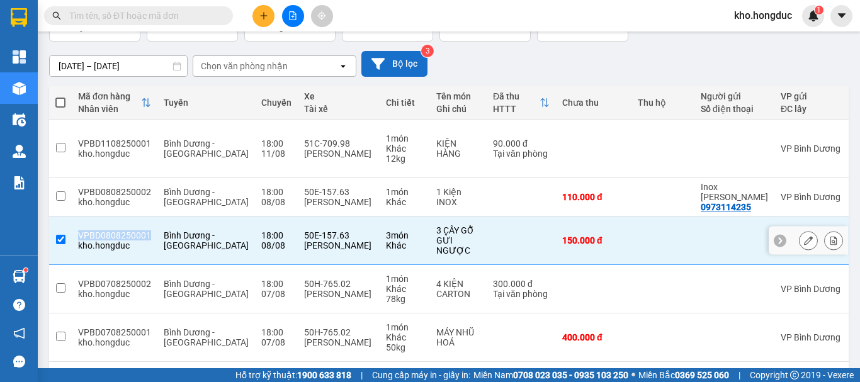
copy div "VPBD0808250001"
drag, startPoint x: 398, startPoint y: 200, endPoint x: 439, endPoint y: 213, distance: 43.0
click at [439, 217] on td "3 CÂY GỖ GỬI NGƯỢC" at bounding box center [458, 241] width 57 height 48
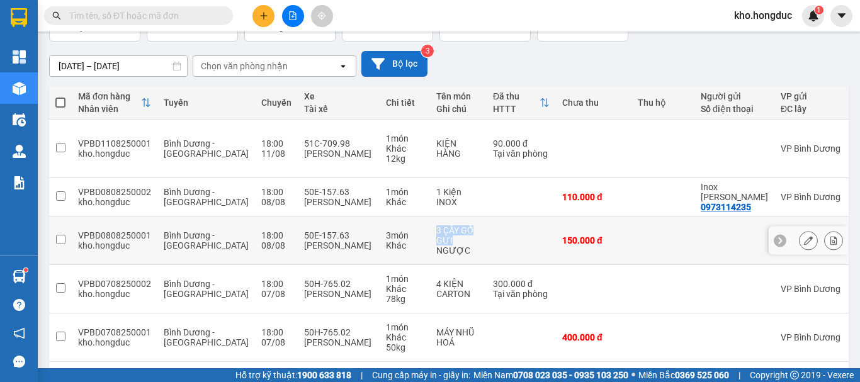
click at [439, 225] on div "3 CÂY GỖ" at bounding box center [458, 230] width 44 height 10
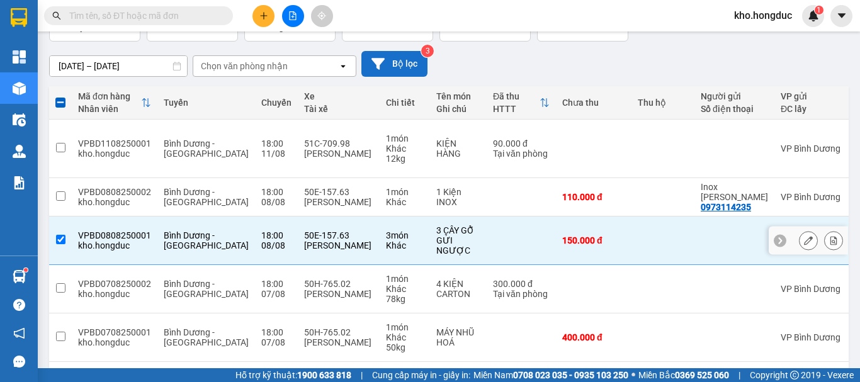
click at [390, 217] on td "3 món Khác" at bounding box center [405, 241] width 50 height 48
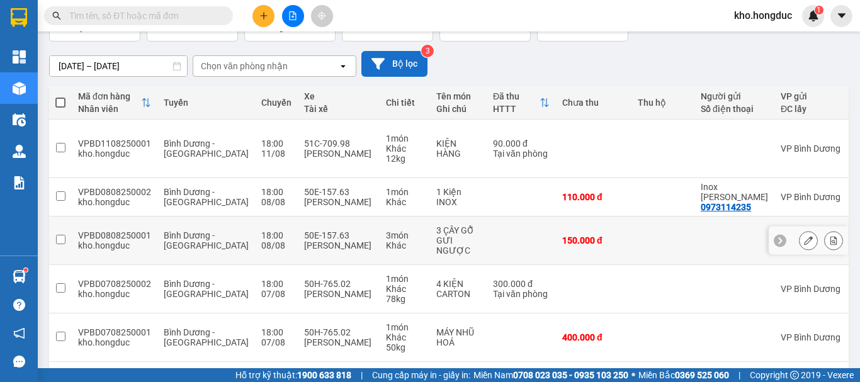
drag, startPoint x: 390, startPoint y: 202, endPoint x: 442, endPoint y: 204, distance: 51.7
click at [442, 217] on tr "VPBD0808250001 kho.hongduc Bình Dương - Đắk Lắk 18:00 08/08 50E-157.63 Đặng Văn…" at bounding box center [571, 241] width 1045 height 48
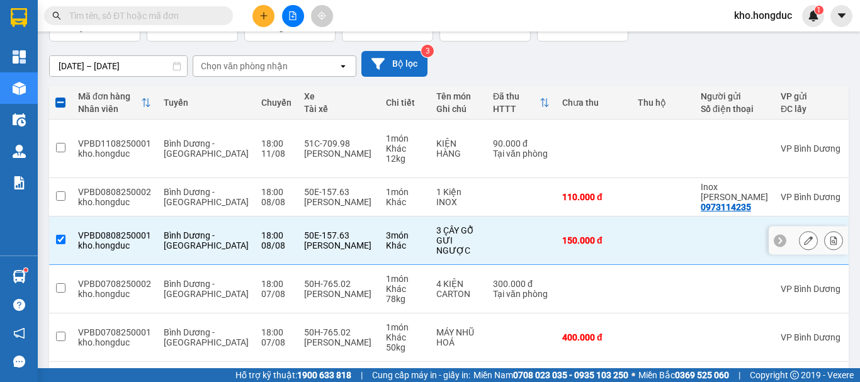
click at [441, 225] on div "3 CÂY GỖ" at bounding box center [458, 230] width 44 height 10
checkbox input "false"
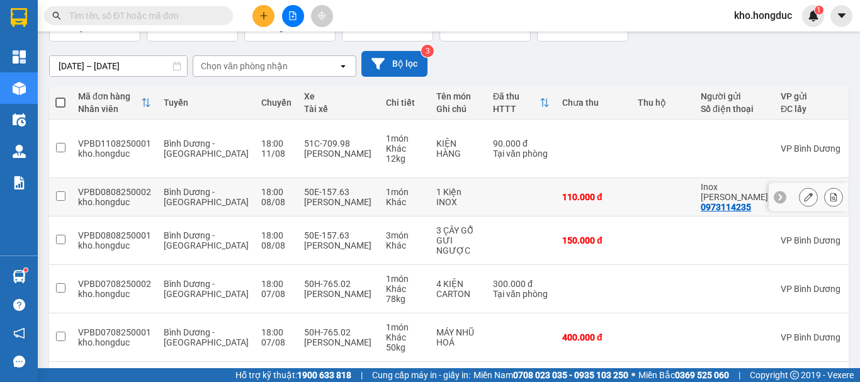
click at [390, 182] on td "1 món Khác" at bounding box center [405, 197] width 50 height 38
checkbox input "true"
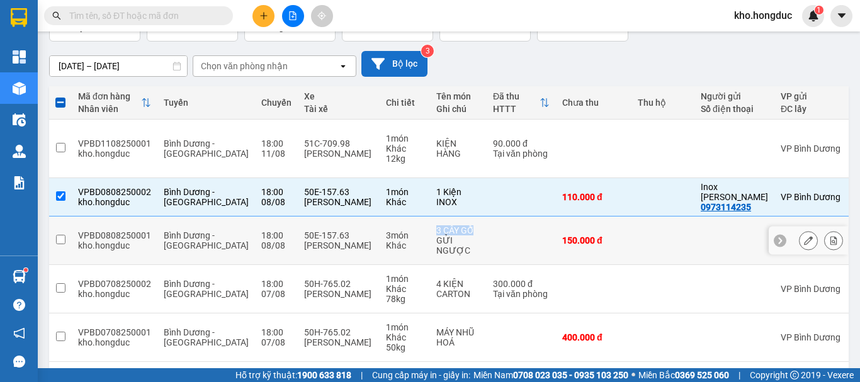
drag, startPoint x: 396, startPoint y: 203, endPoint x: 435, endPoint y: 207, distance: 39.2
click at [435, 217] on td "3 CÂY GỖ GỬI NGƯỢC" at bounding box center [458, 241] width 57 height 48
checkbox input "true"
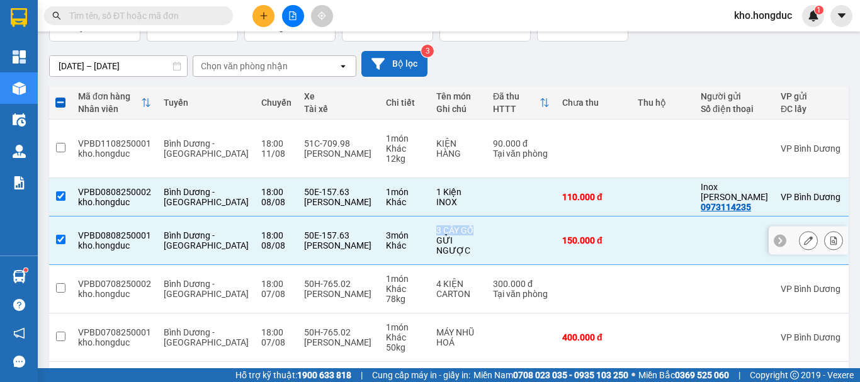
copy div "3 CÂY GỖ"
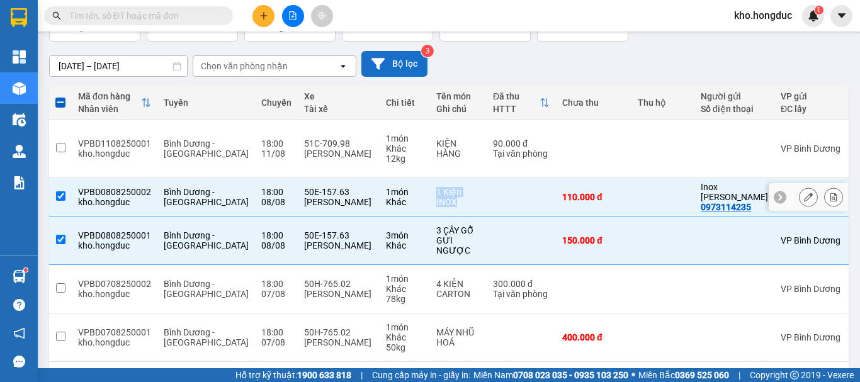
drag, startPoint x: 414, startPoint y: 173, endPoint x: 431, endPoint y: 185, distance: 20.8
click at [436, 187] on div "1 Kiện INOX" at bounding box center [458, 197] width 44 height 20
checkbox input "false"
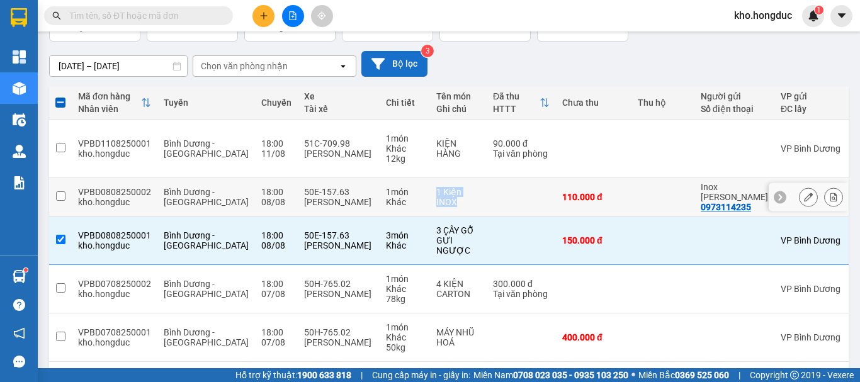
copy div "1 Kiện INOX"
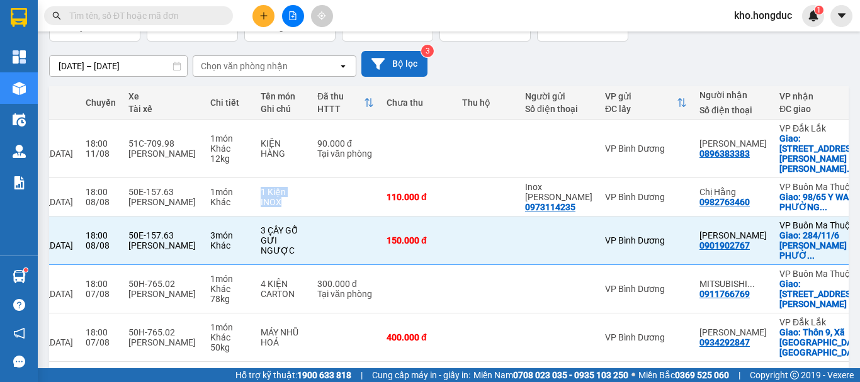
scroll to position [0, 177]
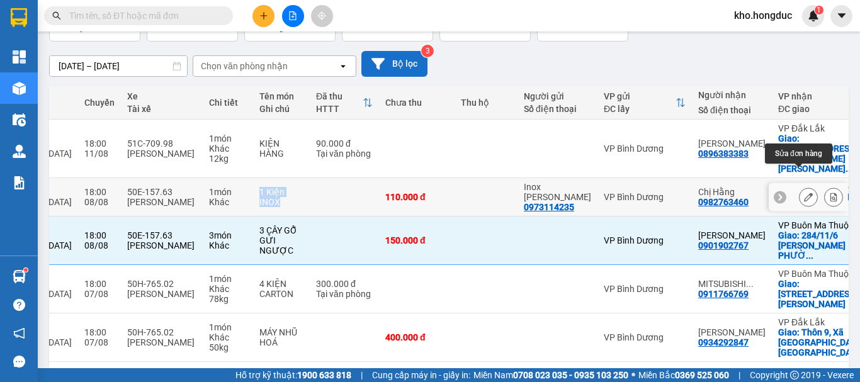
click at [804, 193] on icon at bounding box center [808, 197] width 9 height 9
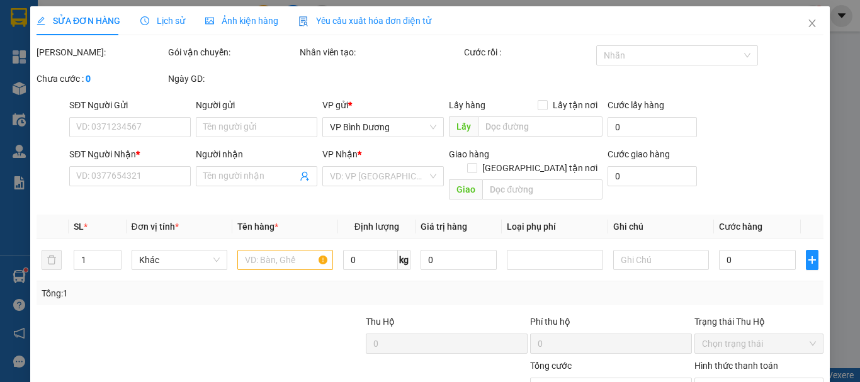
type input "0973114235"
type input "Inox Lê Định"
type input "0982763460"
type input "Chị Hằng"
checkbox input "true"
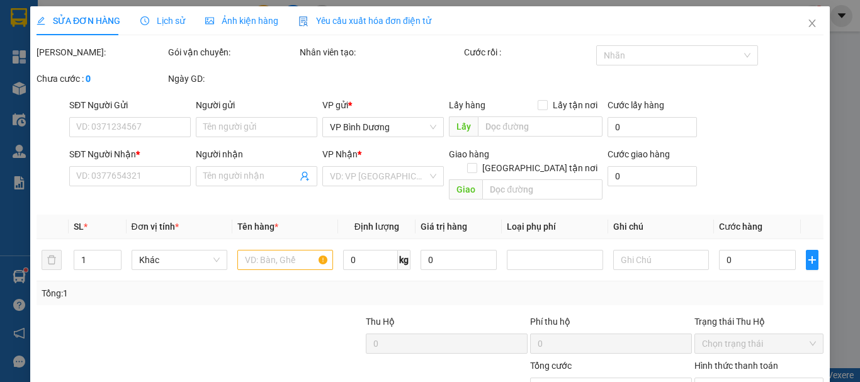
type input "98/65 Y WANG, PHƯỜNG ETAM, BMT"
type input "110.000"
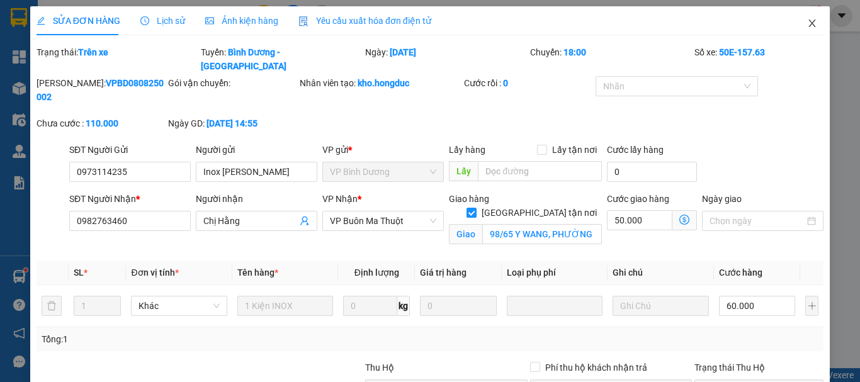
click at [807, 23] on icon "close" at bounding box center [812, 23] width 10 height 10
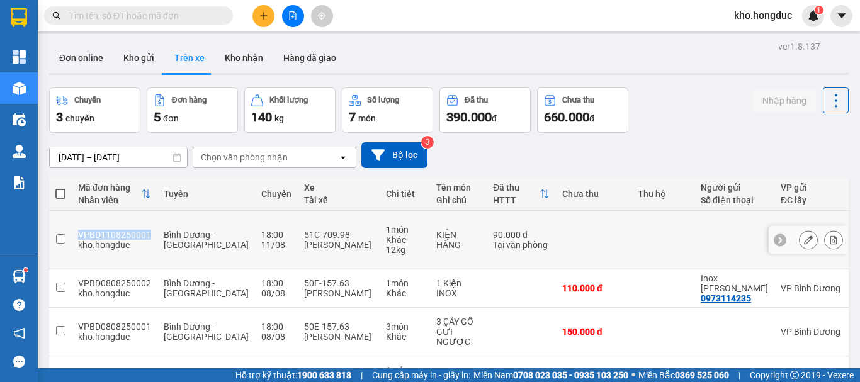
drag, startPoint x: 77, startPoint y: 225, endPoint x: 146, endPoint y: 225, distance: 68.6
click at [146, 225] on td "VPBD1108250001 kho.hongduc" at bounding box center [115, 240] width 86 height 59
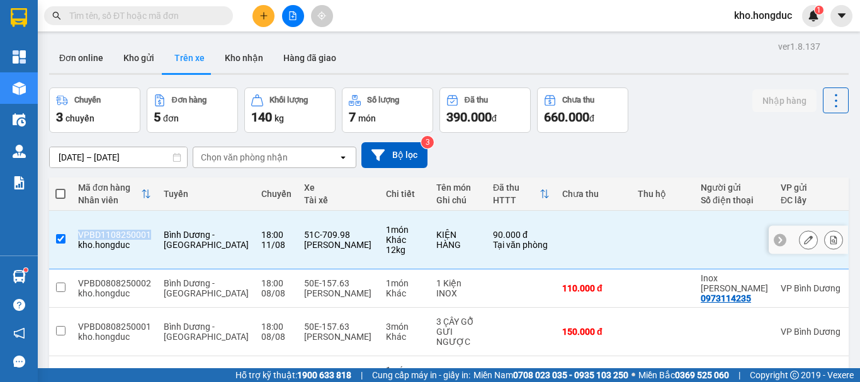
copy div "VPBD1108250001"
drag, startPoint x: 397, startPoint y: 222, endPoint x: 427, endPoint y: 239, distance: 34.4
click at [430, 239] on td "KIỆN HÀNG" at bounding box center [458, 240] width 57 height 59
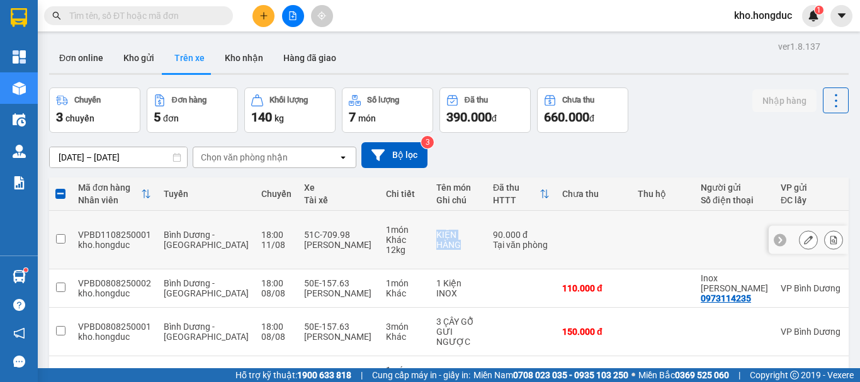
copy div "KIỆN HÀNG"
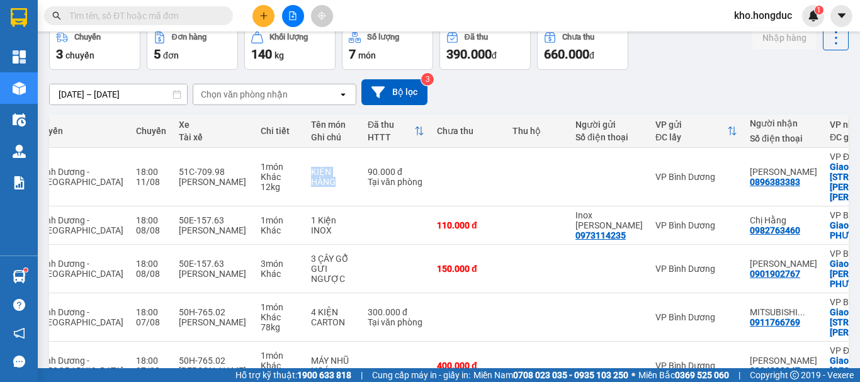
scroll to position [0, 128]
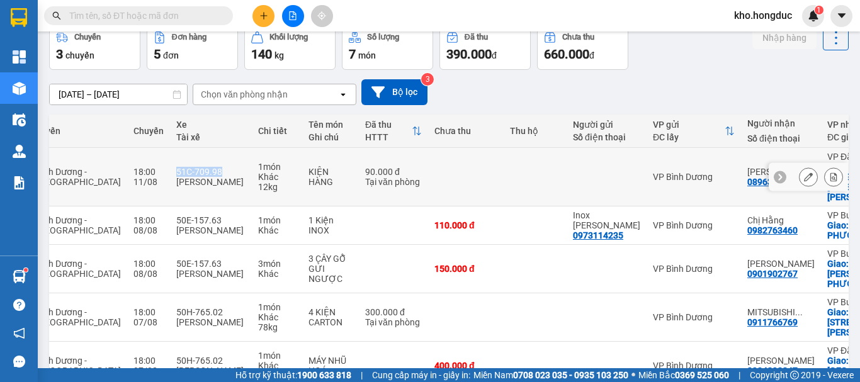
drag, startPoint x: 137, startPoint y: 159, endPoint x: 183, endPoint y: 160, distance: 45.3
click at [183, 167] on div "51C-709.98" at bounding box center [210, 172] width 69 height 10
checkbox input "true"
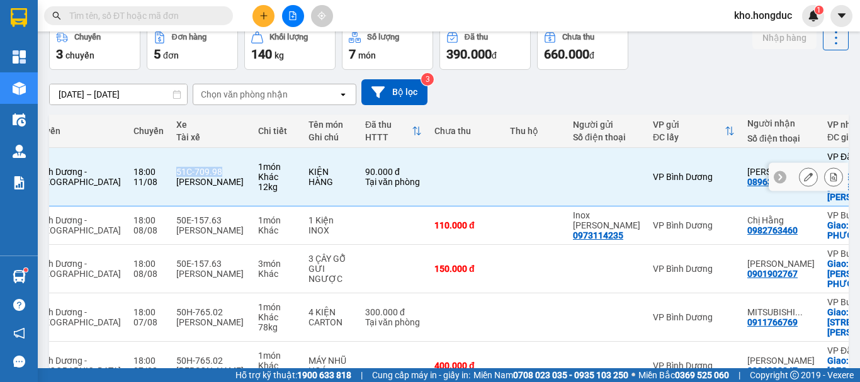
copy div "51C-709.98"
